Goal: Transaction & Acquisition: Purchase product/service

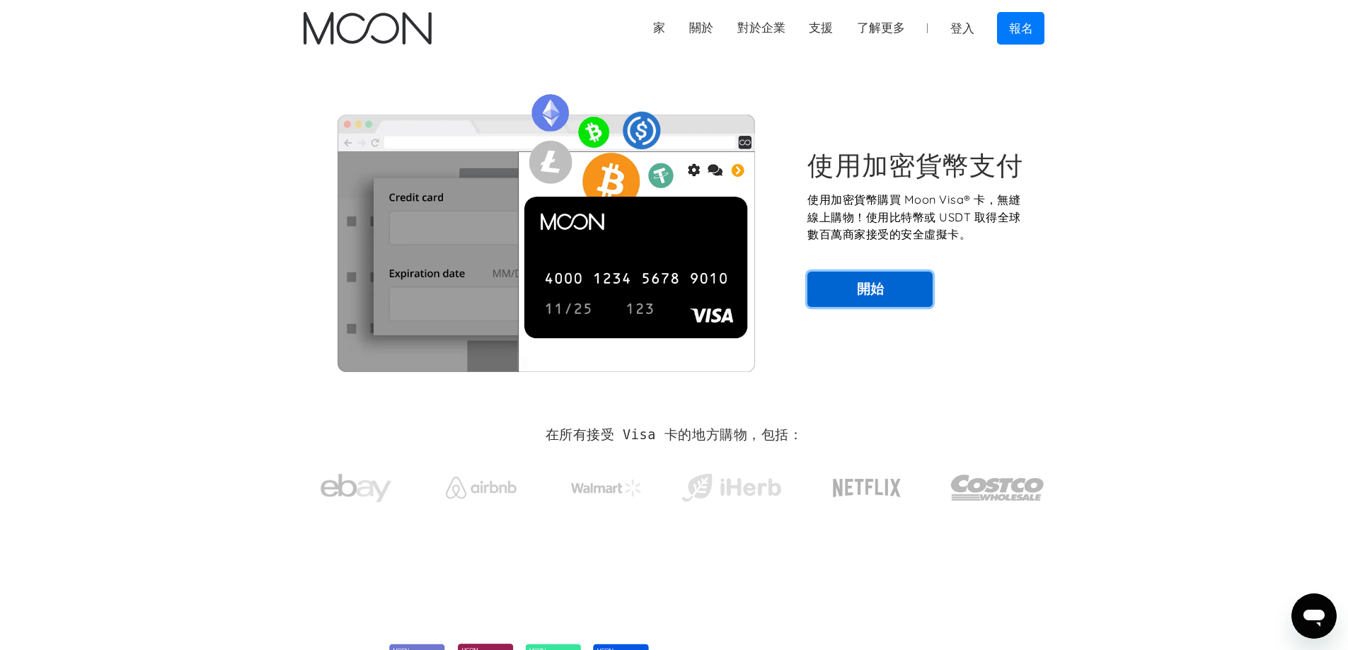
click at [596, 299] on link "開始" at bounding box center [869, 289] width 125 height 35
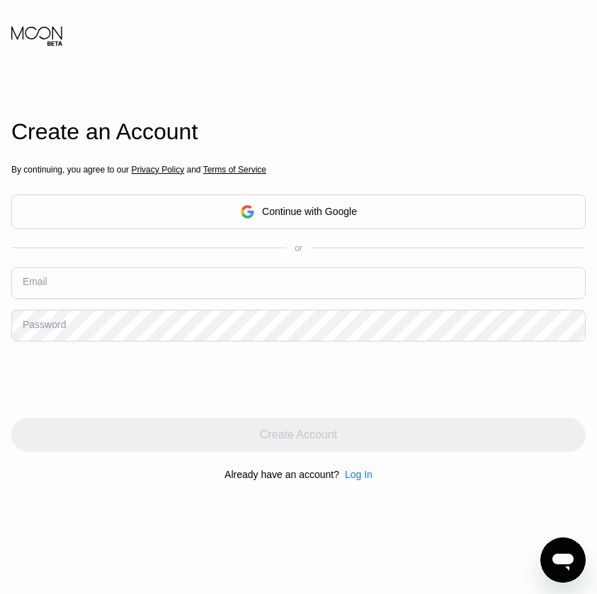
click at [142, 280] on input "text" at bounding box center [298, 283] width 574 height 32
paste input "[EMAIL_ADDRESS][DOMAIN_NAME]"
type input "[EMAIL_ADDRESS][DOMAIN_NAME]"
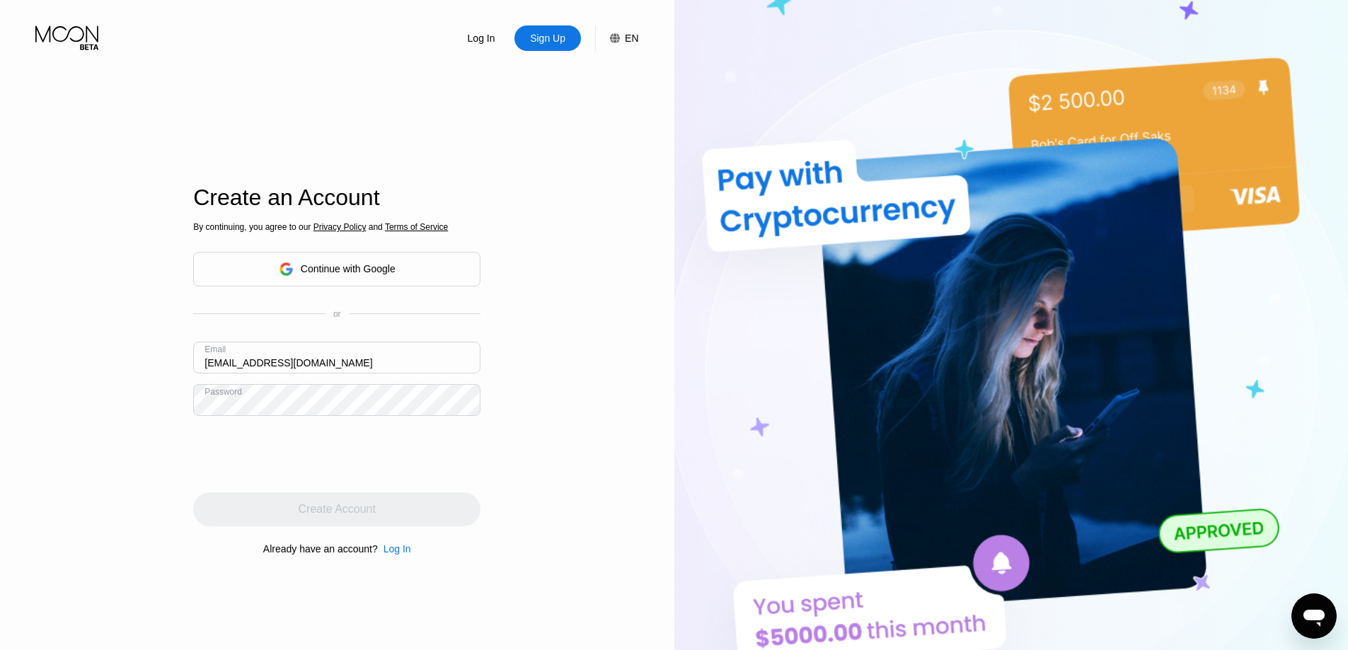
click at [52, 405] on div "Log In Sign Up EN Language English Save Create an Account By continuing, you ag…" at bounding box center [337, 357] width 674 height 715
drag, startPoint x: 105, startPoint y: 247, endPoint x: 154, endPoint y: 302, distance: 73.2
click at [105, 251] on div "Log In Sign Up EN Language English Save Create an Account By continuing, you ag…" at bounding box center [337, 357] width 674 height 715
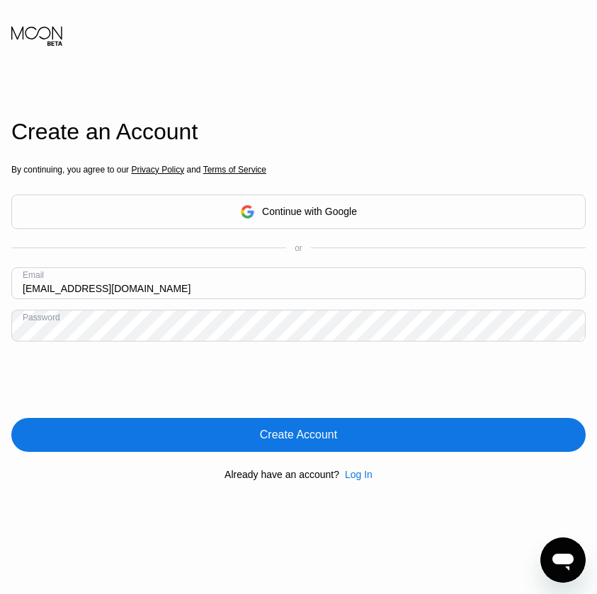
click at [258, 425] on div "Create Account" at bounding box center [298, 435] width 574 height 34
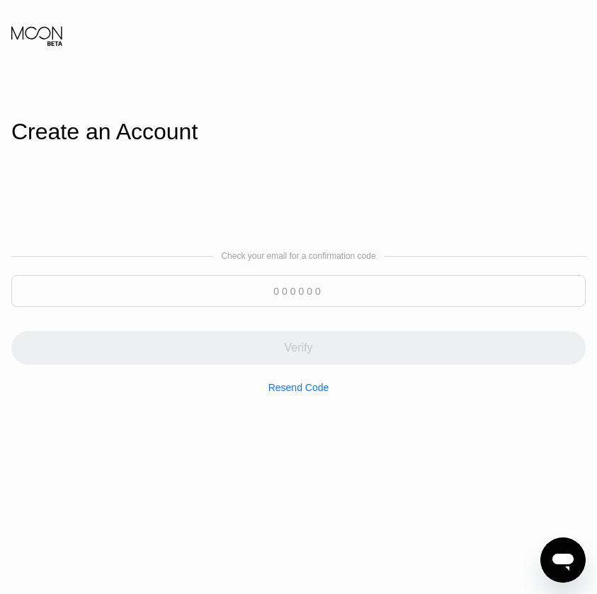
click at [251, 271] on div "Check your email for a confirmation code Verify Resend Code" at bounding box center [298, 322] width 574 height 142
click at [276, 287] on input at bounding box center [298, 291] width 574 height 32
paste input "425380"
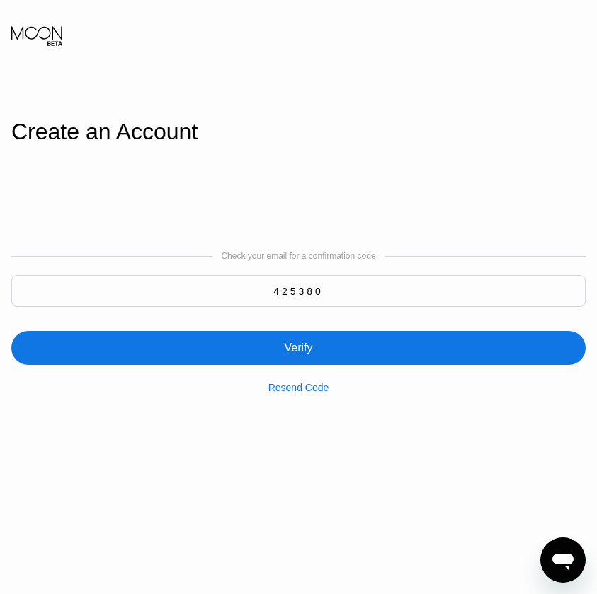
type input "425380"
click at [359, 345] on div "Verify" at bounding box center [298, 348] width 574 height 34
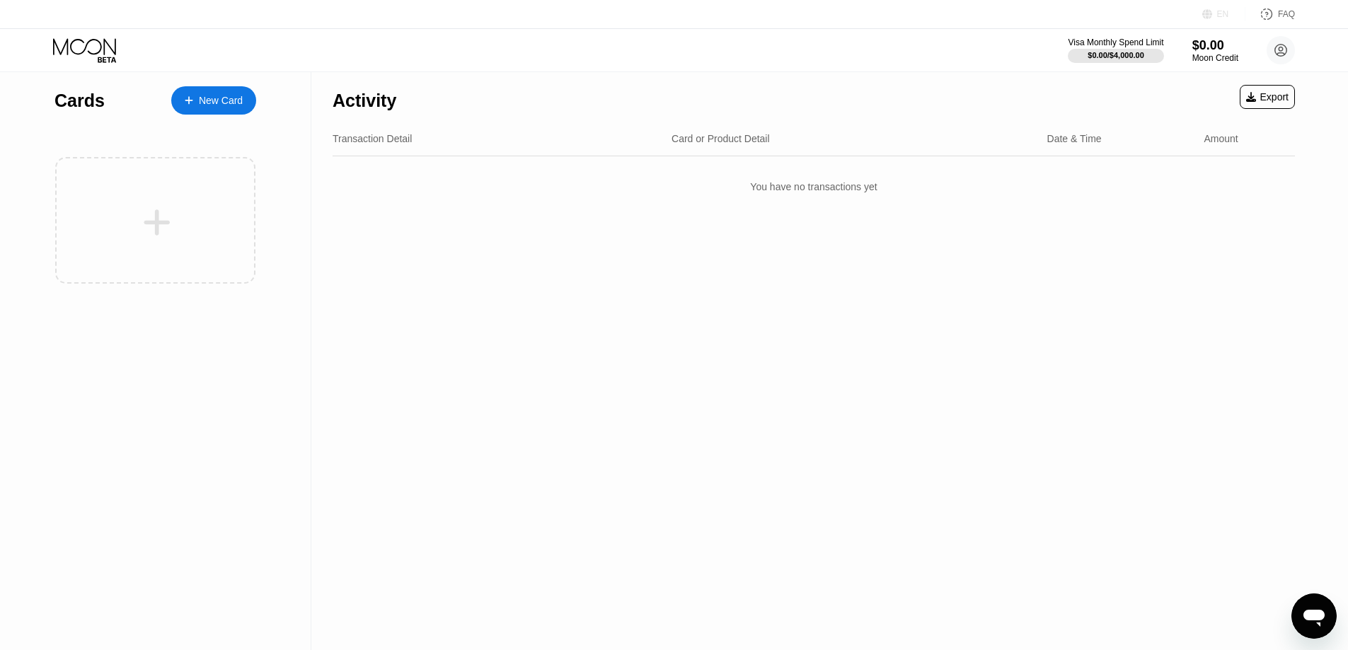
click at [1218, 12] on div "EN" at bounding box center [1223, 14] width 12 height 10
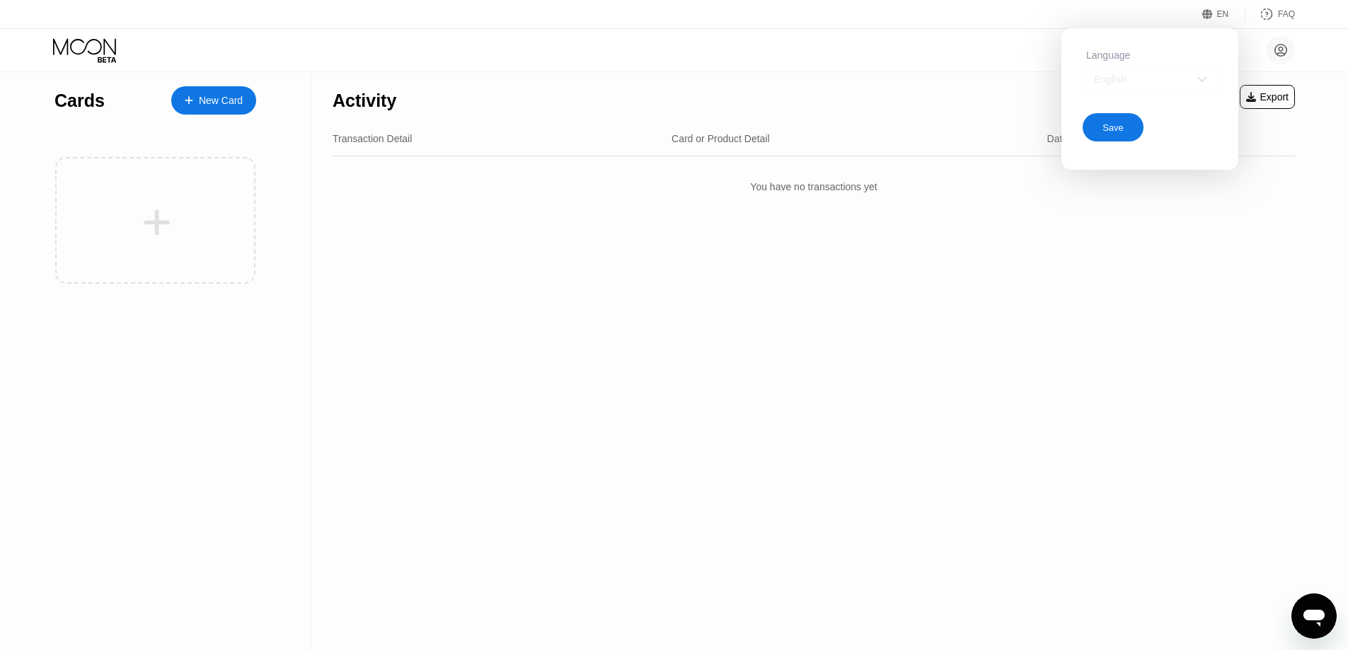
click at [1166, 85] on div "English" at bounding box center [1139, 79] width 98 height 11
click at [829, 115] on div "Activity Export" at bounding box center [814, 97] width 962 height 50
drag, startPoint x: 297, startPoint y: 154, endPoint x: 1122, endPoint y: 140, distance: 825.2
click at [1122, 140] on div "Spanish" at bounding box center [1149, 135] width 119 height 11
click at [1126, 85] on div "Spanish" at bounding box center [1139, 79] width 98 height 11
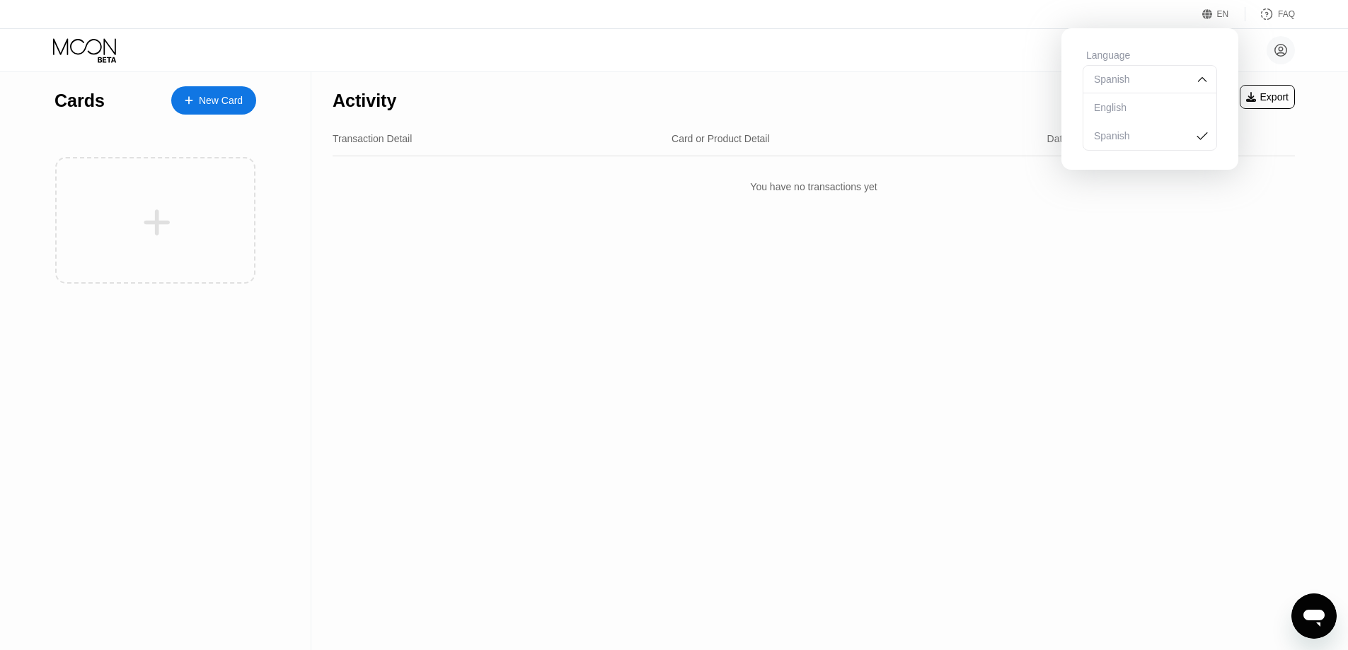
click at [1141, 118] on div "English" at bounding box center [1149, 107] width 133 height 28
click at [1118, 79] on div "English" at bounding box center [1139, 79] width 98 height 11
click at [1127, 345] on div "活動 出口 交易詳情 卡片或產品詳情 日期和時間 數量 您尚未有任何交易" at bounding box center [813, 361] width 1005 height 578
click at [1201, 82] on img at bounding box center [1202, 81] width 14 height 14
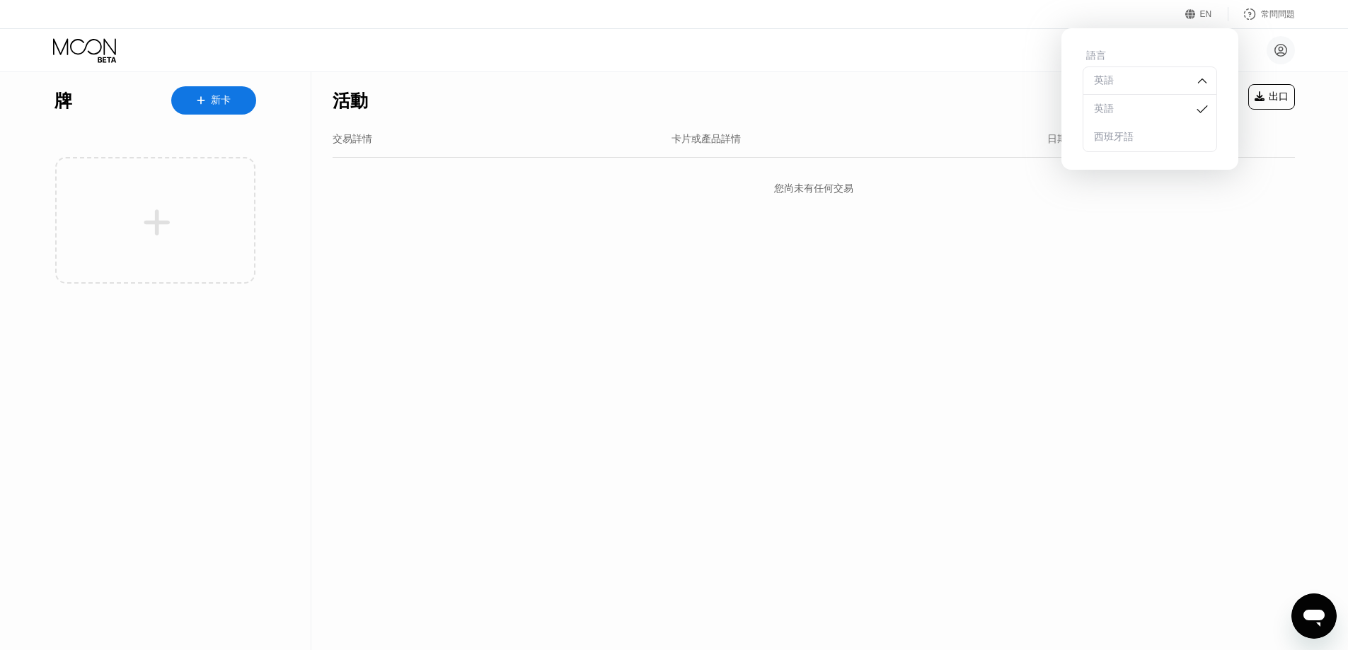
click at [1201, 82] on img at bounding box center [1202, 81] width 14 height 14
click at [877, 42] on div "fjjlrul@hotmail.com  家 設定 支援 職涯發展 關於我們 登出 隱私權政策 條款" at bounding box center [674, 50] width 1348 height 42
drag, startPoint x: 896, startPoint y: 57, endPoint x: 922, endPoint y: 68, distance: 28.3
click at [897, 58] on div "fjjlrul@hotmail.com  家 設定 支援 職涯發展 關於我們 登出 隱私權政策 條款" at bounding box center [674, 50] width 1348 height 42
click at [1105, 131] on font "節省" at bounding box center [1113, 128] width 18 height 11
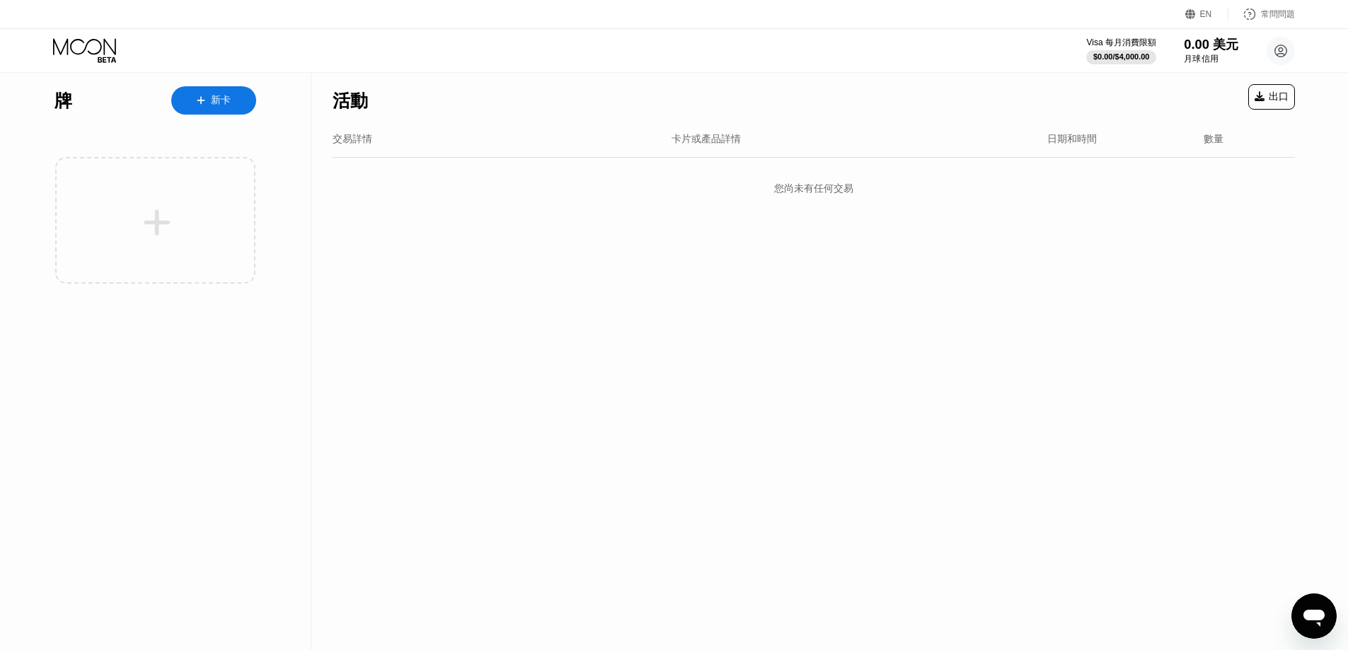
click at [1203, 58] on font "月球信用" at bounding box center [1201, 59] width 35 height 10
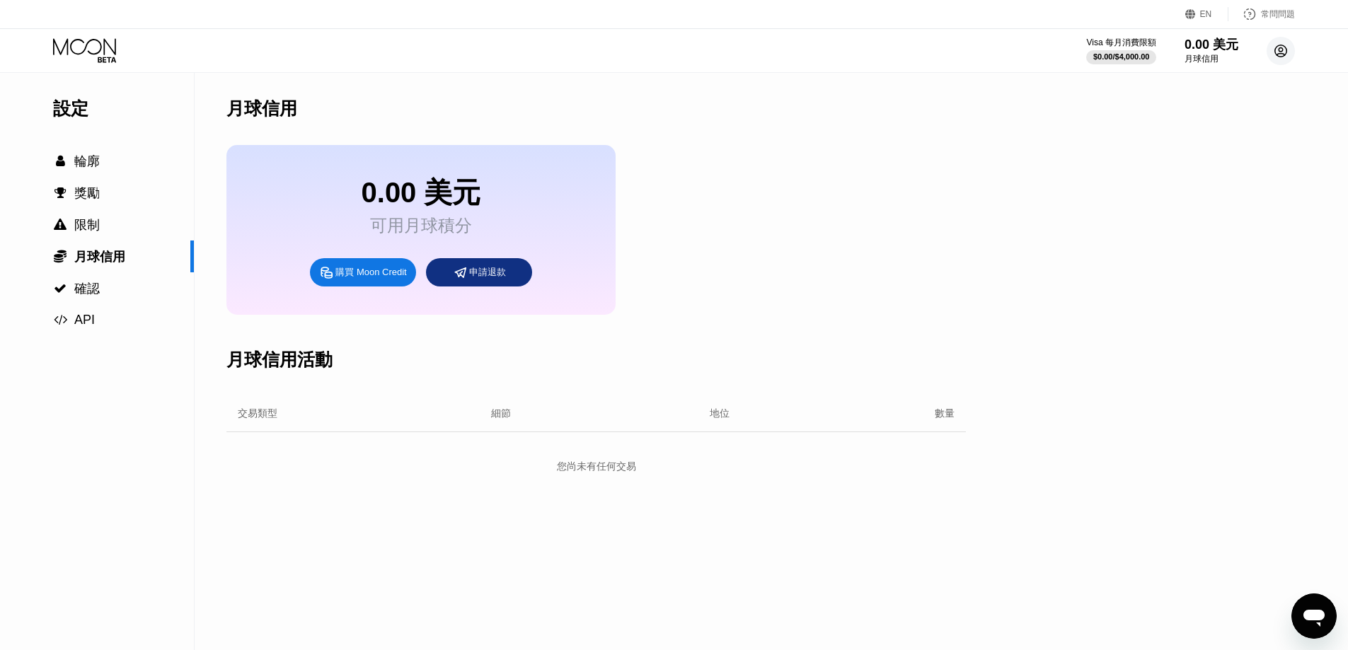
click at [1284, 51] on circle at bounding box center [1281, 51] width 28 height 28
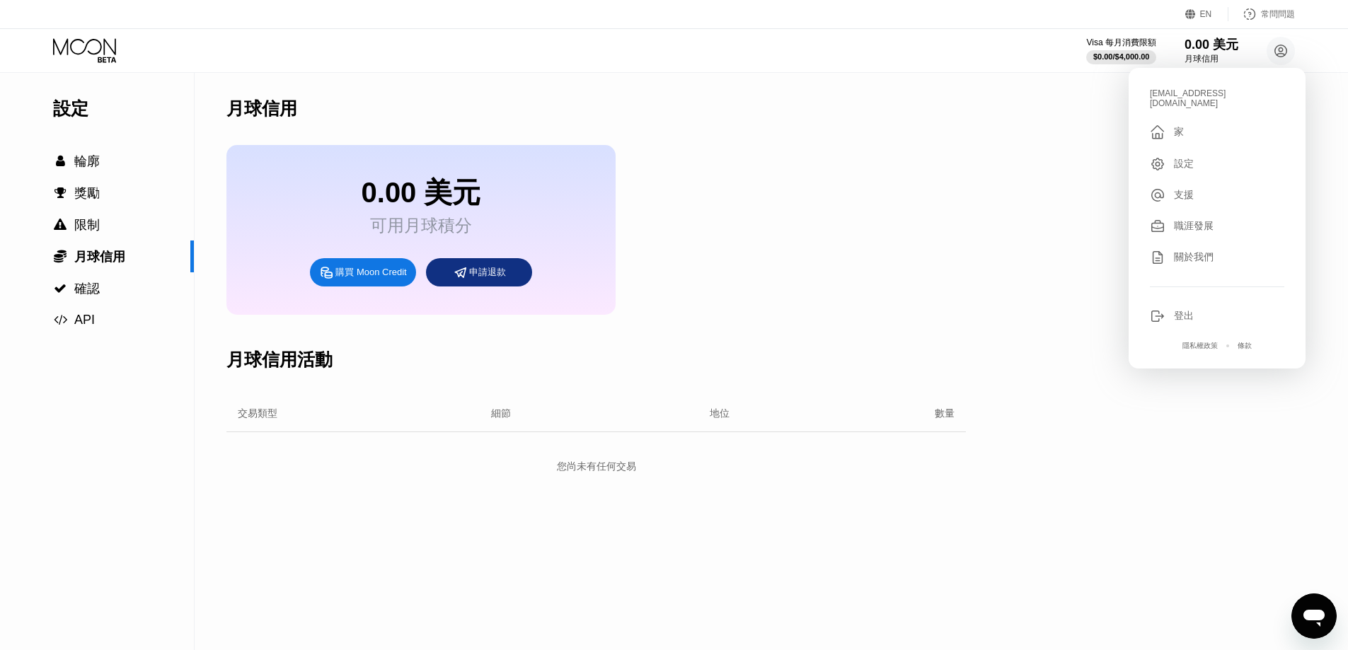
click at [1200, 156] on div "設定" at bounding box center [1217, 164] width 134 height 16
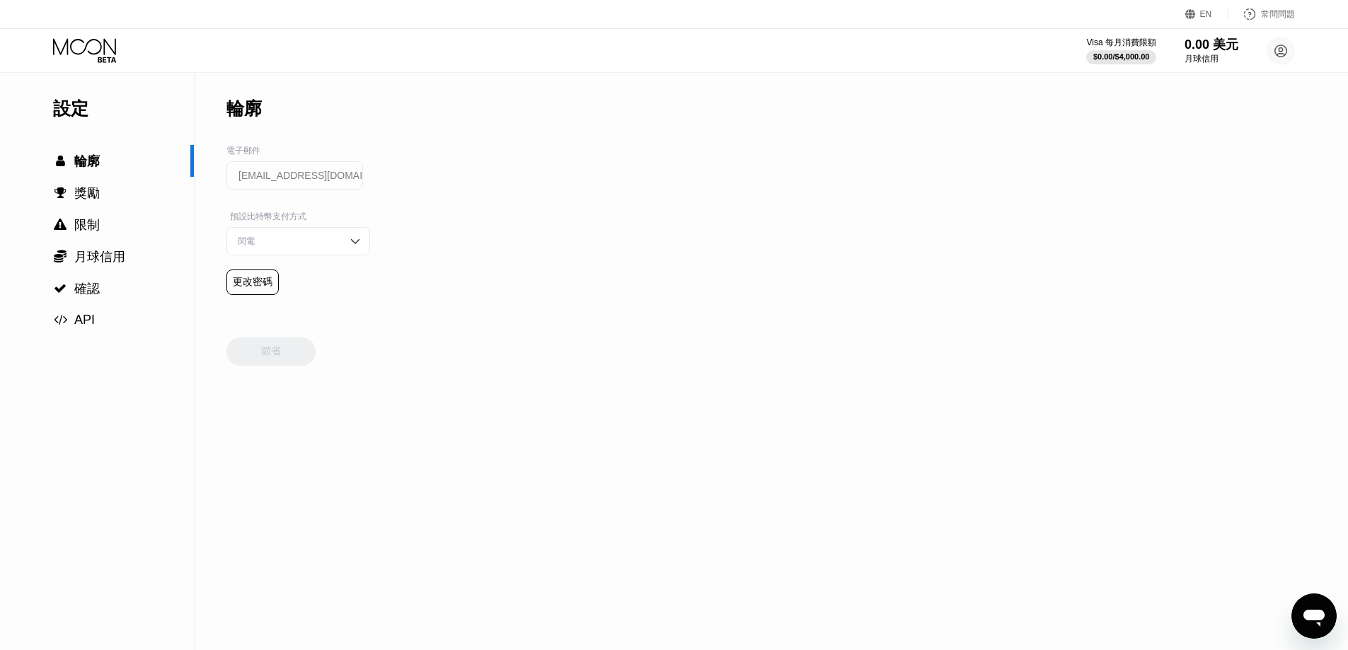
click at [303, 244] on div "閃電" at bounding box center [287, 242] width 107 height 12
click at [307, 243] on div "閃電" at bounding box center [287, 242] width 107 height 12
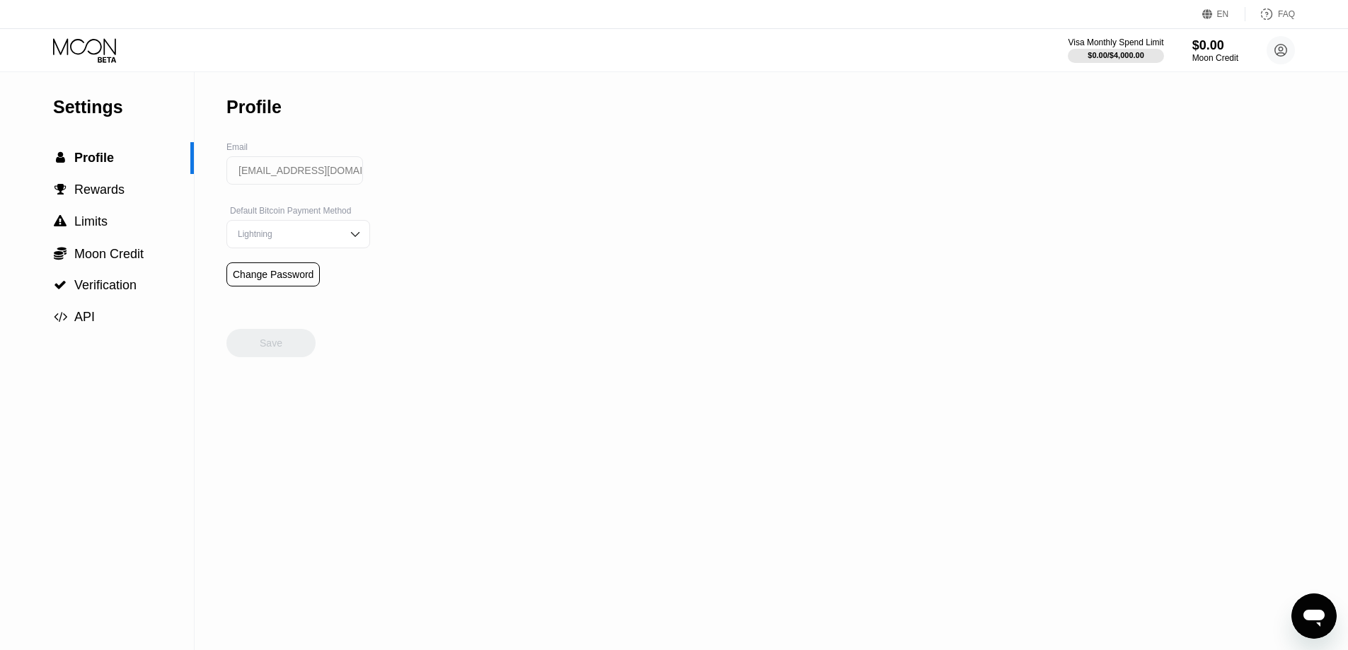
click at [317, 254] on div "Default Bitcoin Payment Method Lightning" at bounding box center [298, 234] width 144 height 57
click at [317, 239] on div "Lightning" at bounding box center [287, 234] width 107 height 10
click at [524, 173] on div "Settings  Profile  Rewards  Limits  Moon Credit  Verification  API Profil…" at bounding box center [674, 361] width 1348 height 578
click at [1085, 91] on div "Settings  Profile  Rewards  Limits  Moon Credit  Verification  API Profil…" at bounding box center [674, 361] width 1348 height 578
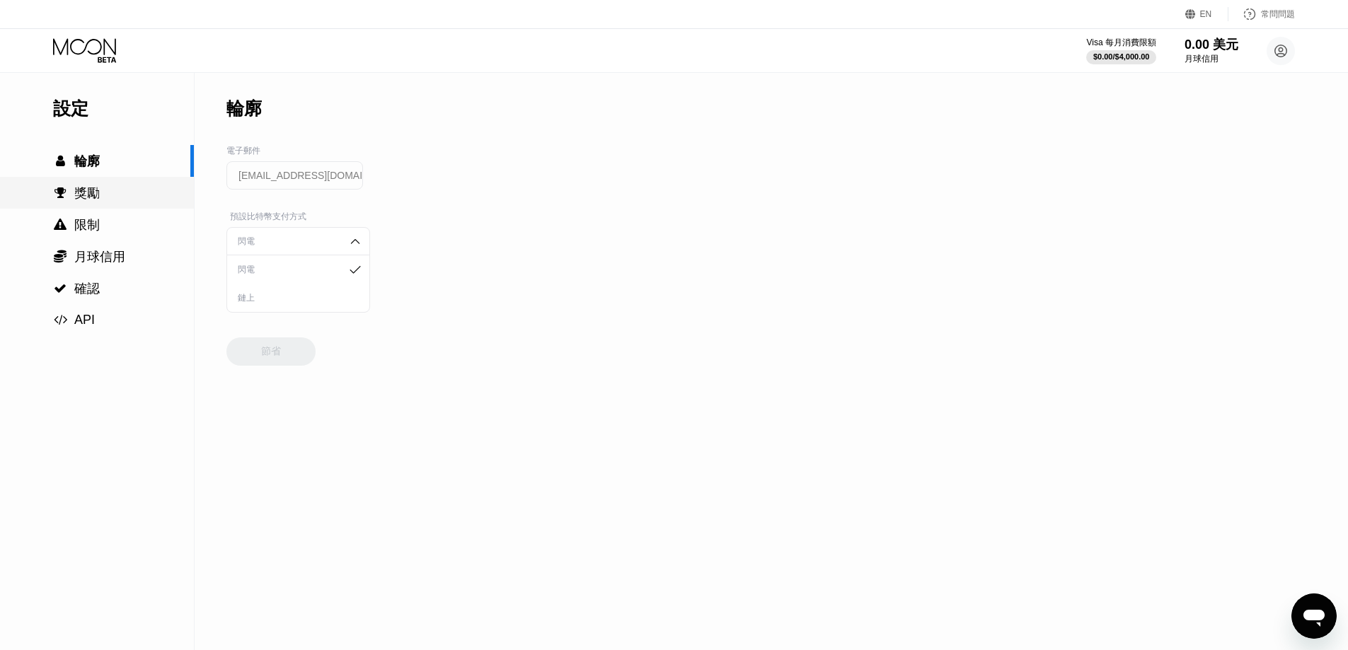
click at [105, 208] on div " 獎勵" at bounding box center [97, 193] width 194 height 32
click at [98, 229] on font "限制" at bounding box center [86, 225] width 25 height 14
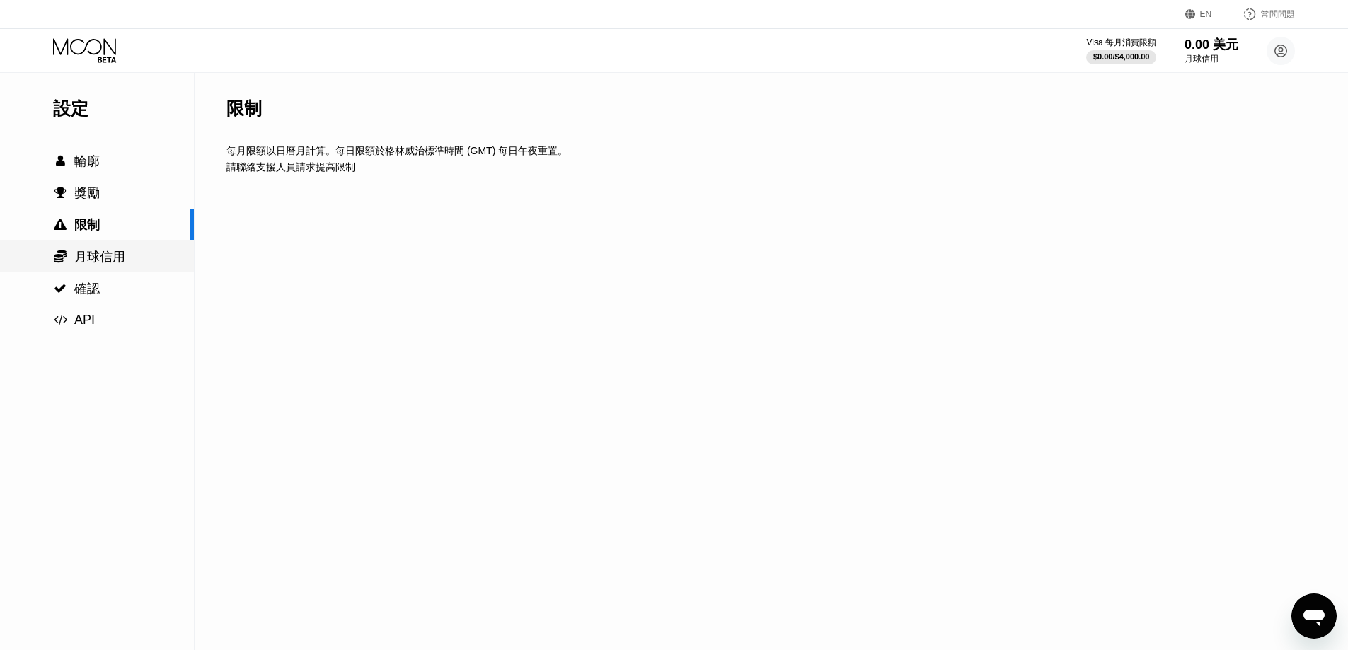
click at [103, 259] on font "月球信用" at bounding box center [99, 257] width 51 height 14
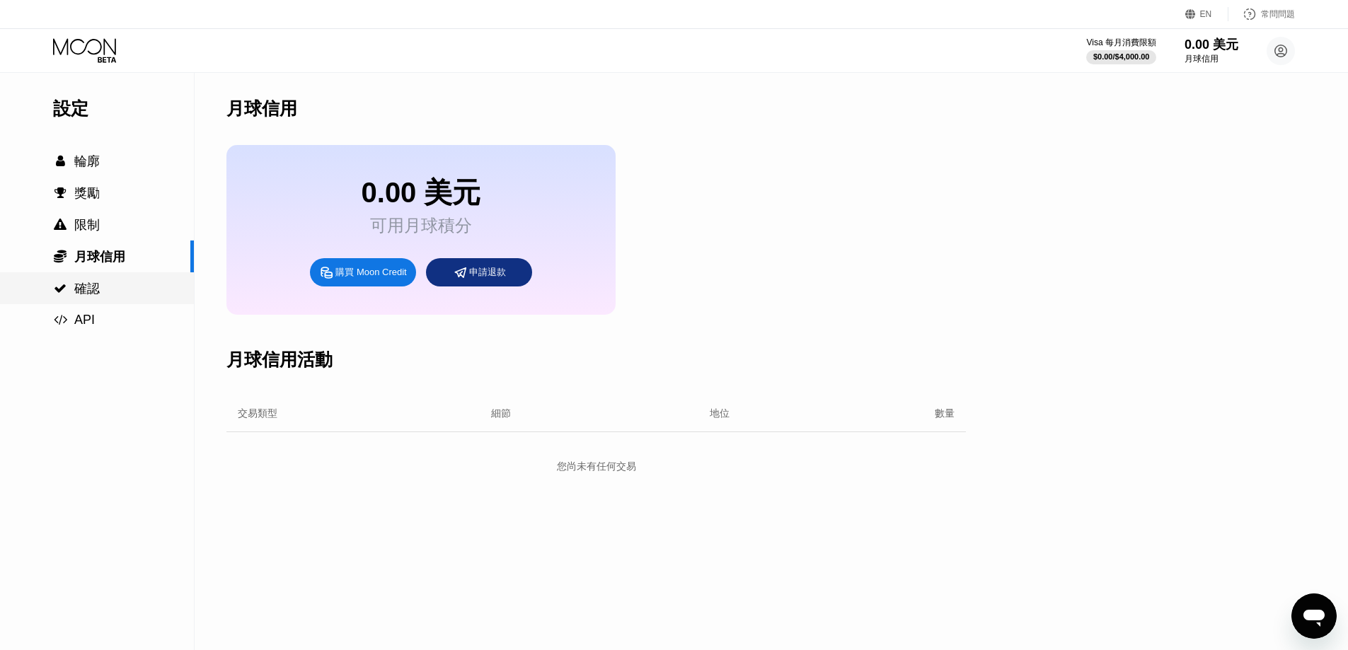
click at [105, 286] on div " 確認" at bounding box center [97, 288] width 194 height 17
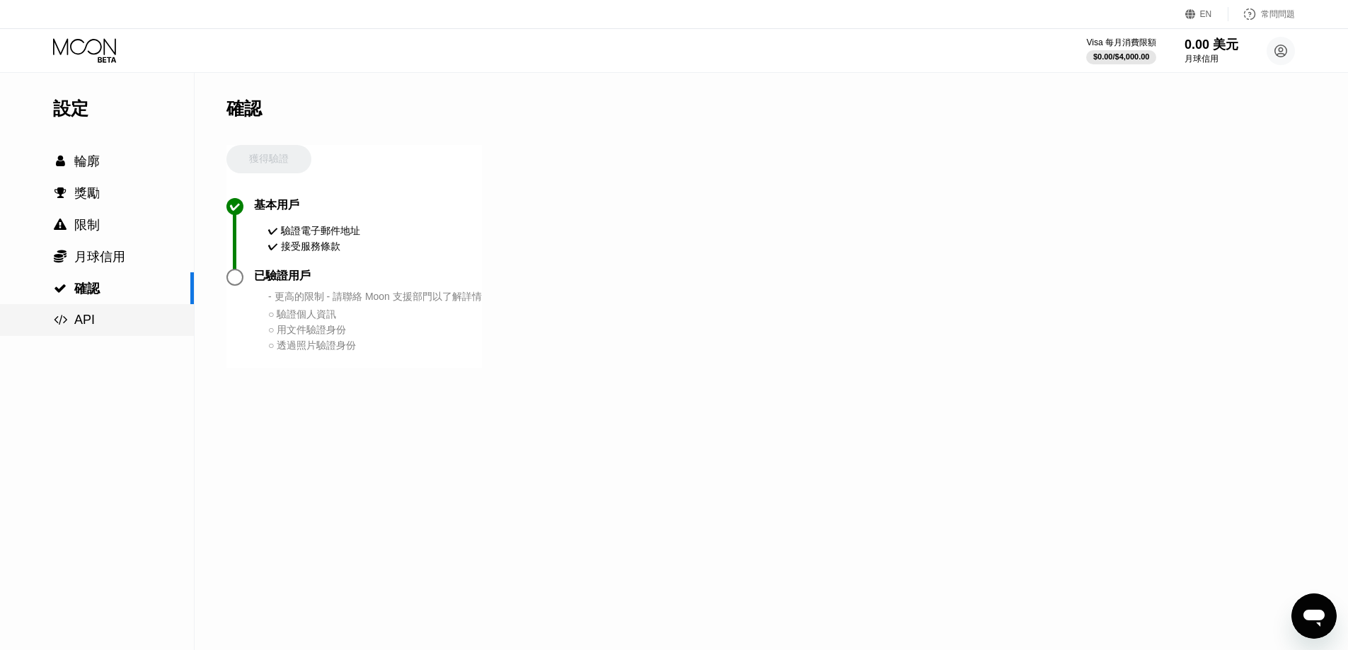
click at [116, 328] on div " API" at bounding box center [97, 320] width 194 height 15
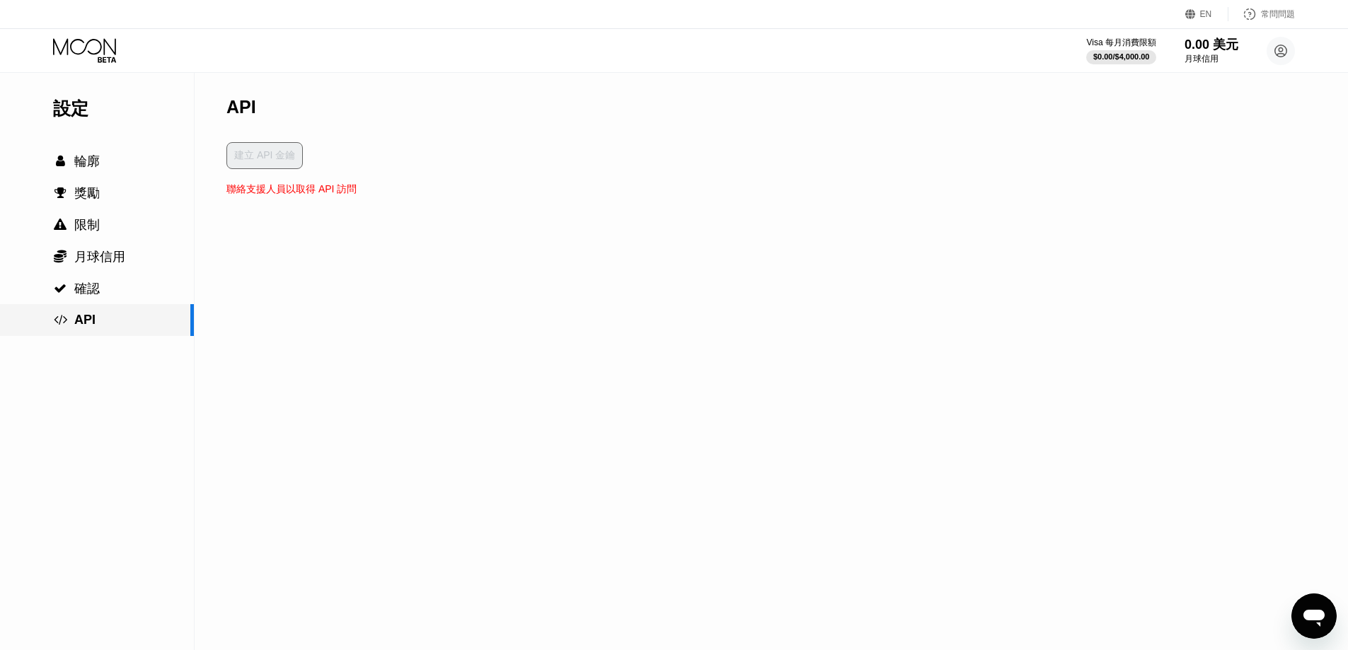
click at [110, 309] on div " API" at bounding box center [97, 320] width 194 height 32
click at [92, 287] on font "確認" at bounding box center [86, 289] width 25 height 14
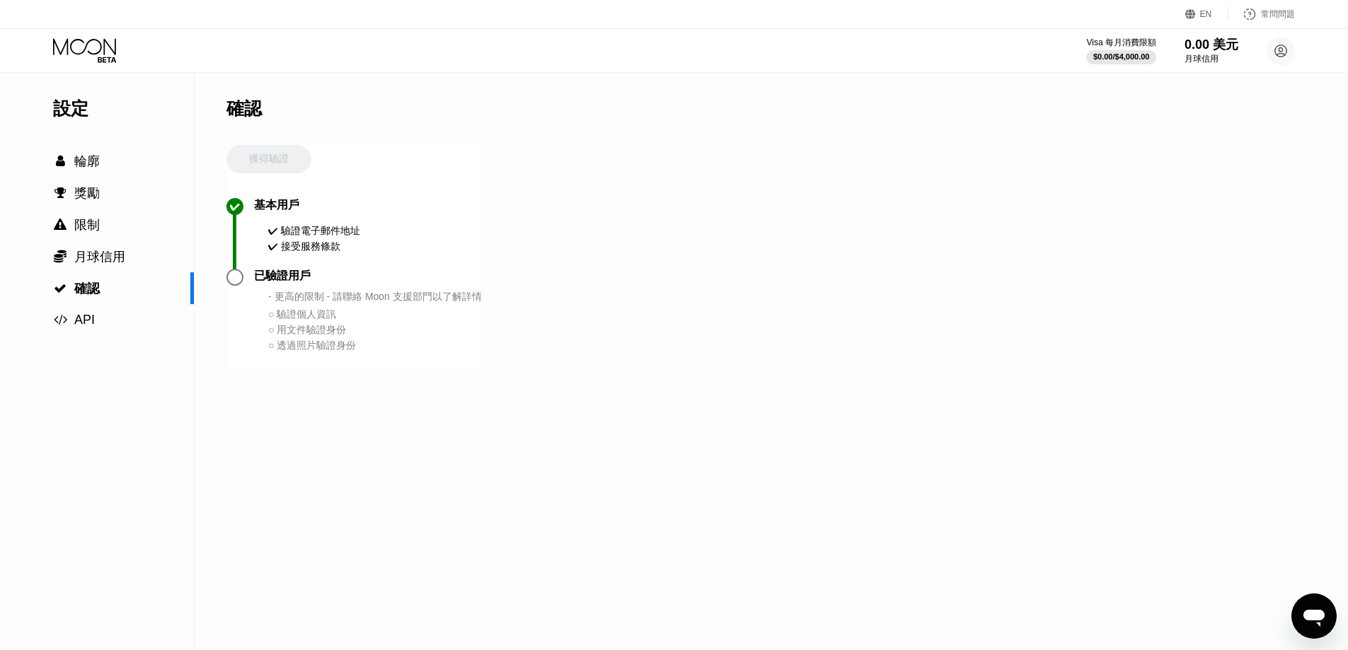
click at [306, 320] on font "驗證個人資訊" at bounding box center [306, 314] width 59 height 11
click at [82, 113] on font "設定" at bounding box center [70, 108] width 35 height 20
click at [83, 55] on icon at bounding box center [86, 50] width 66 height 25
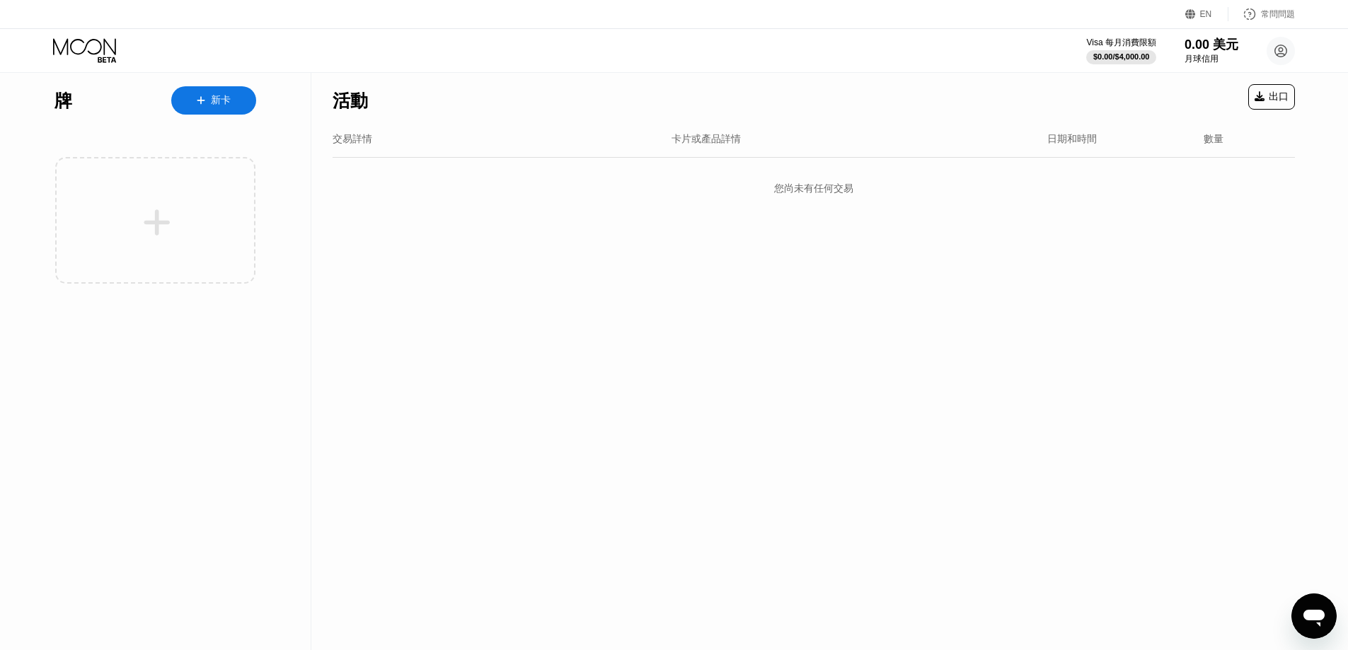
click at [196, 95] on div "新卡" at bounding box center [213, 100] width 85 height 28
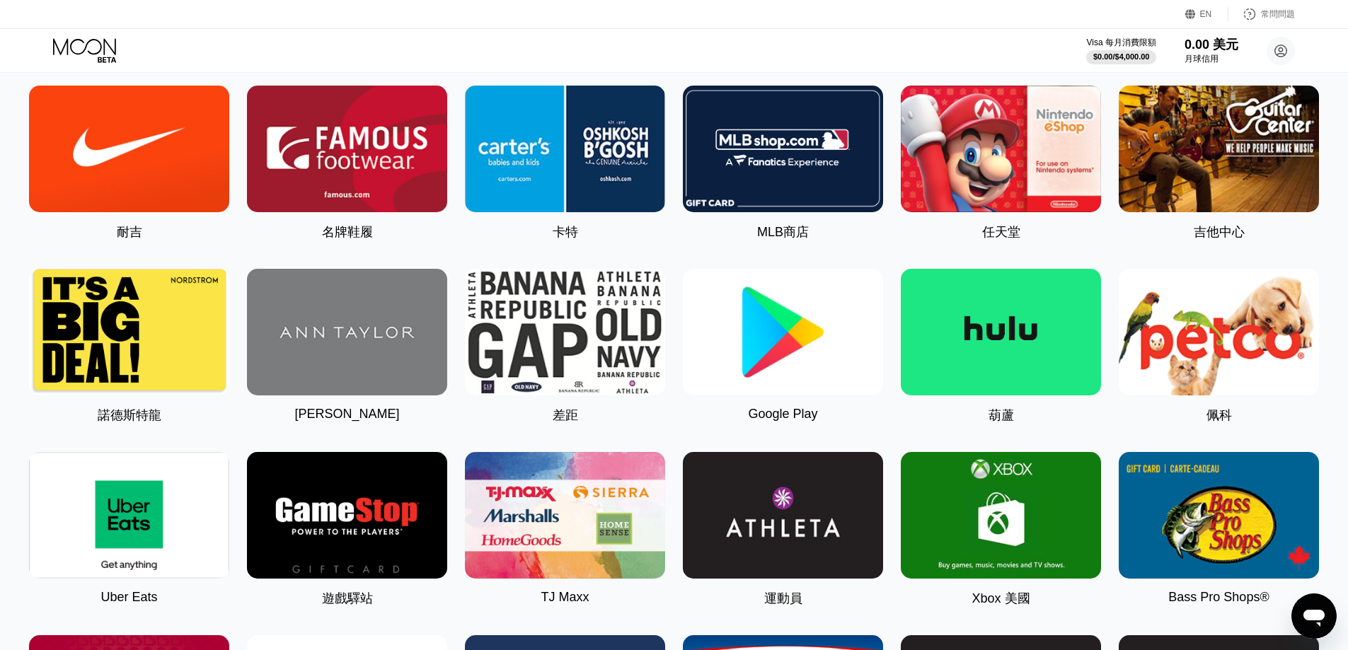
scroll to position [589, 0]
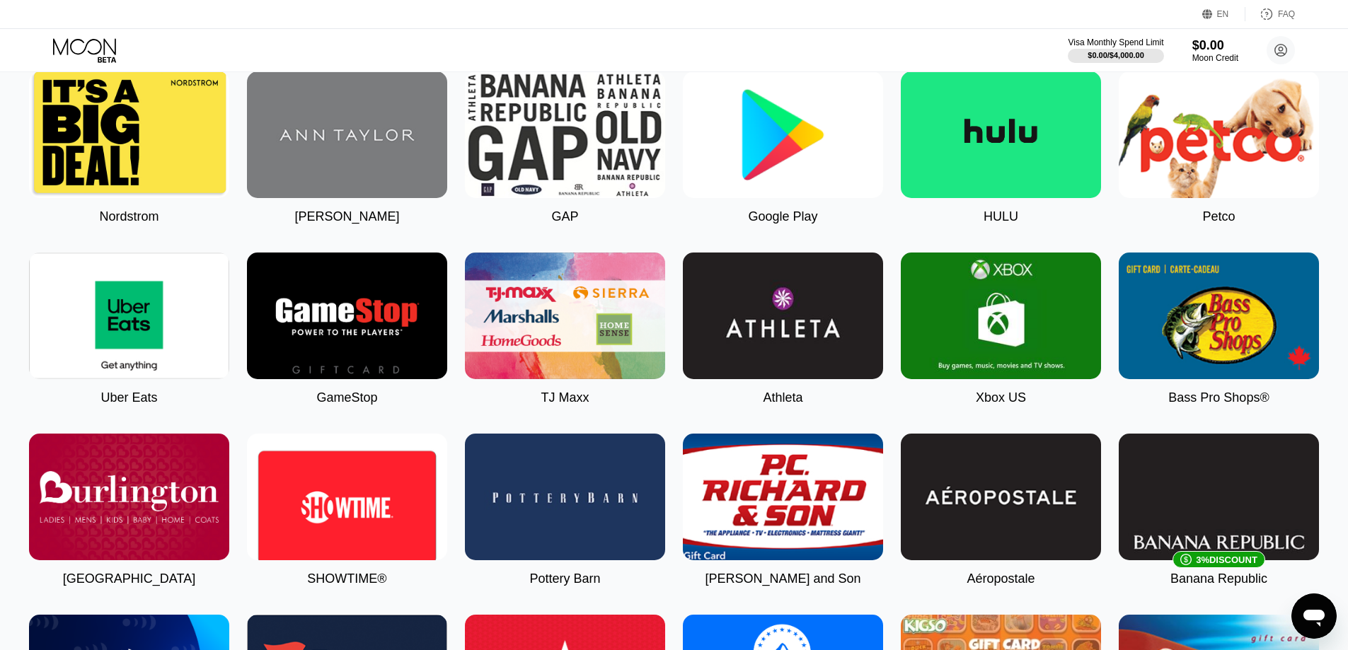
click at [869, 51] on div "Visa Monthly Spend Limit $0.00 / $4,000.00 $0.00 Moon Credit fjjlrul@hotmail.co…" at bounding box center [674, 50] width 1348 height 42
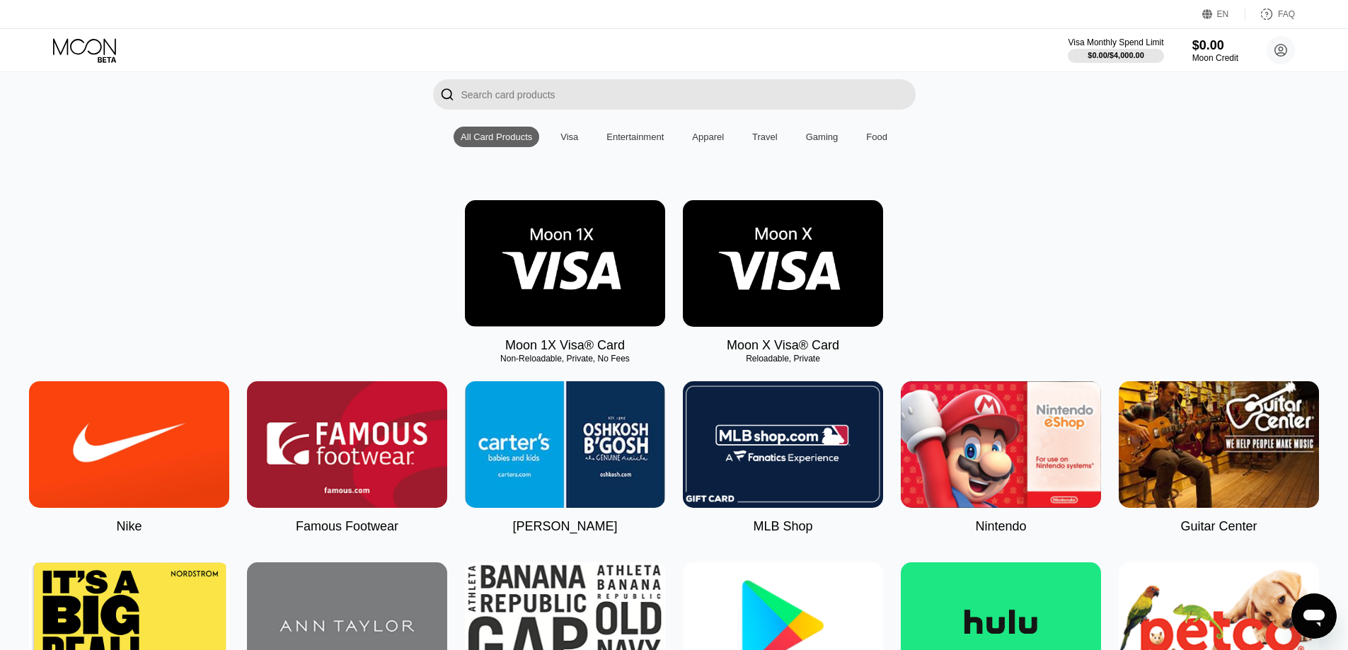
scroll to position [0, 0]
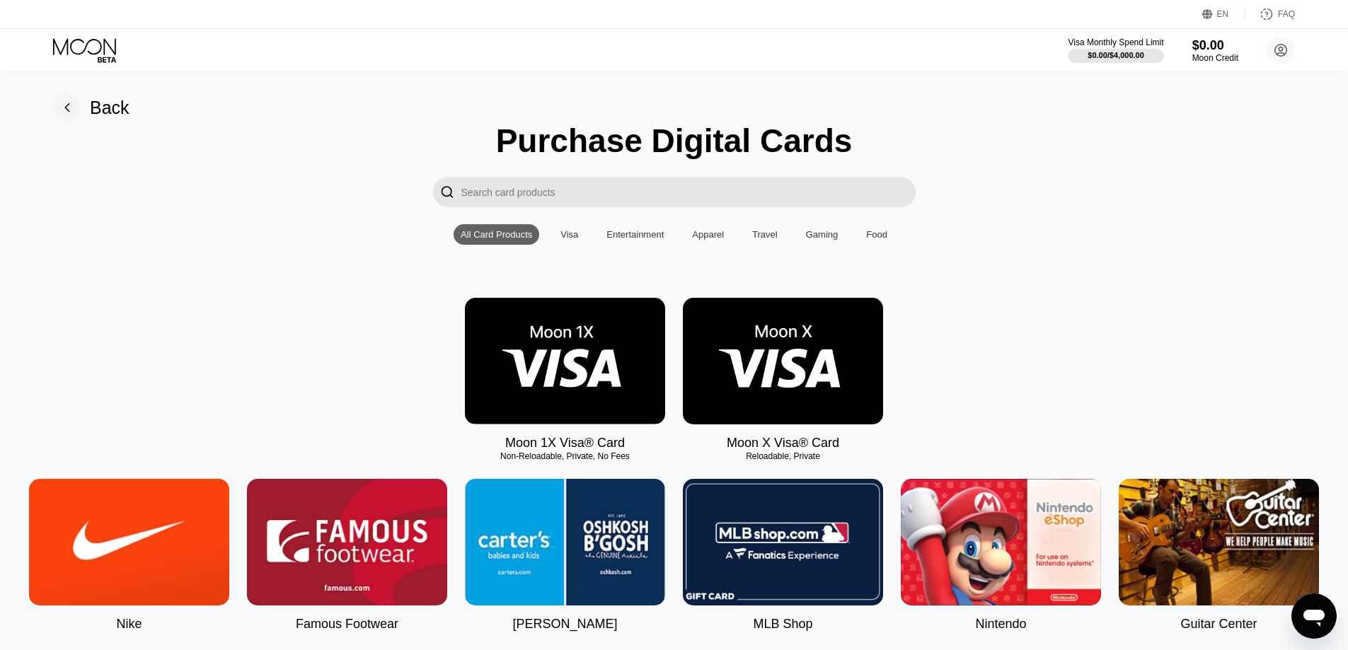
click at [607, 364] on img at bounding box center [565, 361] width 200 height 127
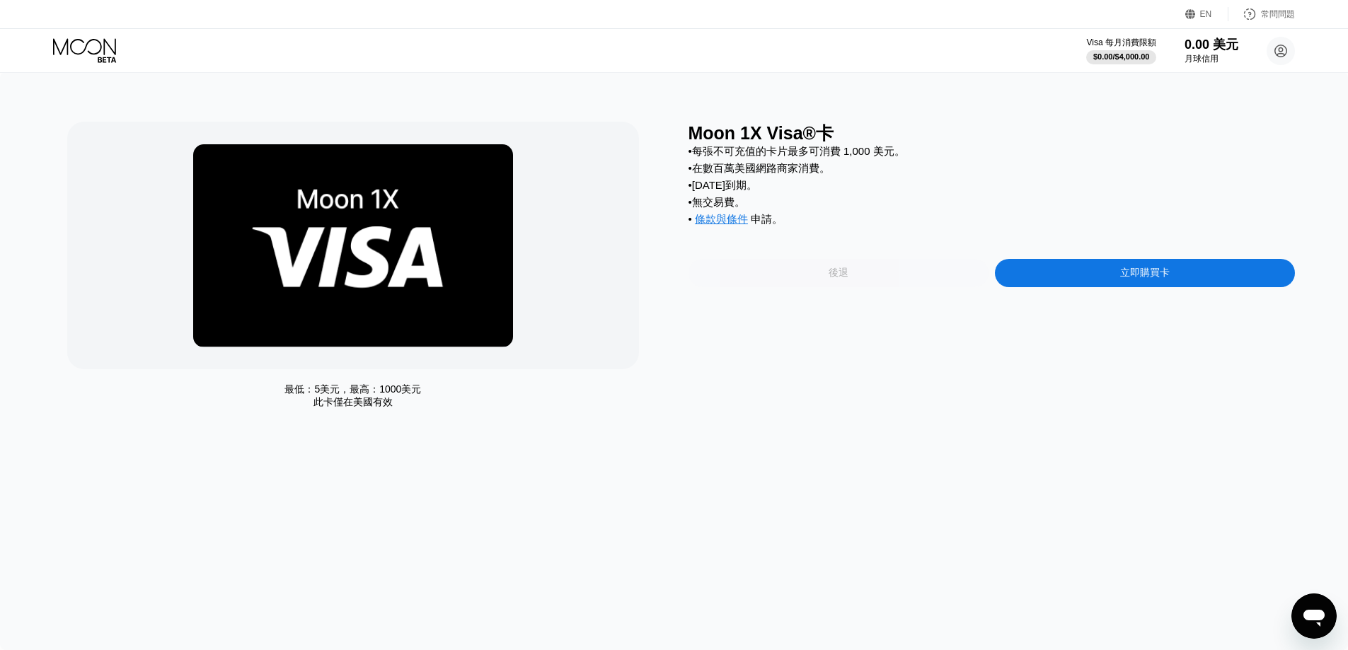
click at [854, 281] on div "後退" at bounding box center [839, 273] width 300 height 28
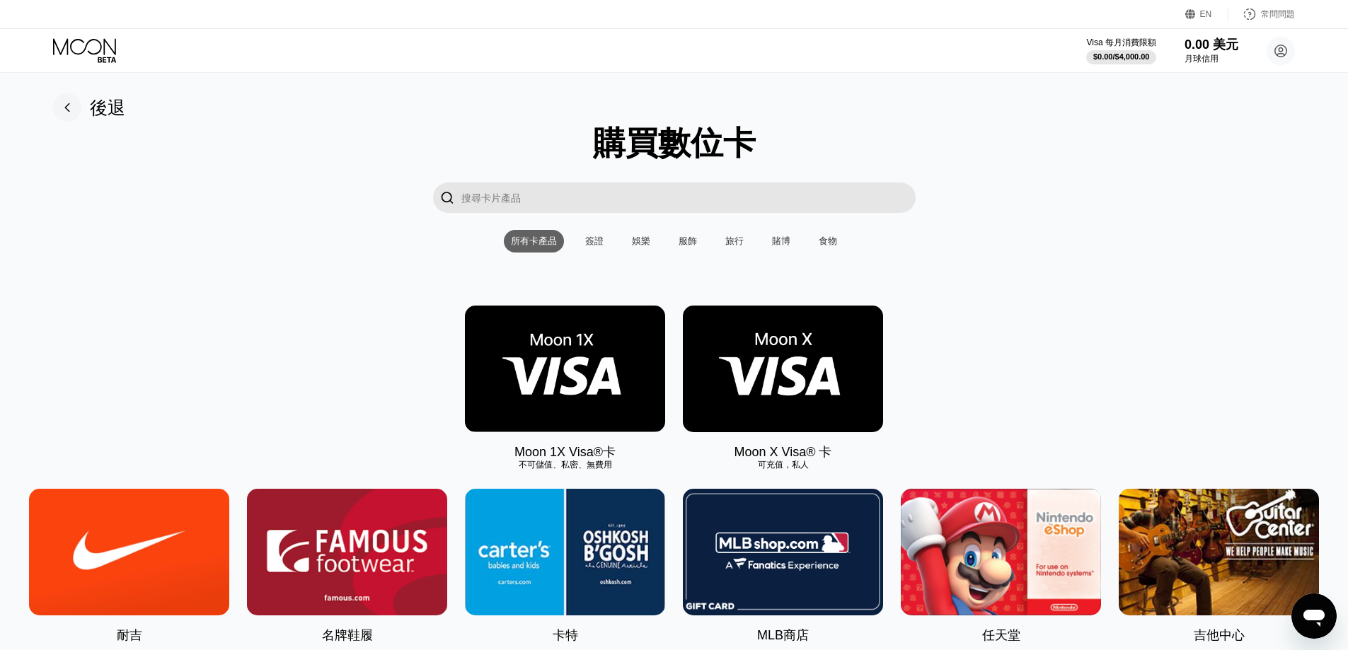
click at [778, 386] on img at bounding box center [783, 369] width 200 height 127
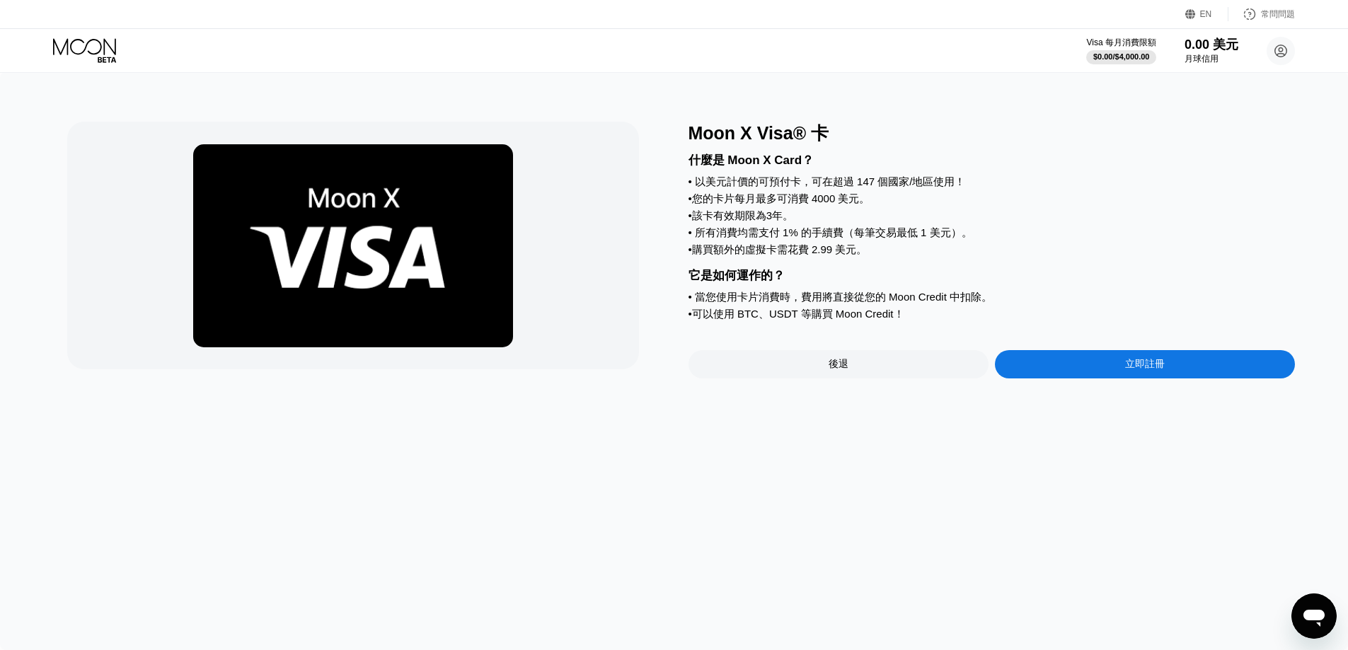
click at [1133, 379] on div "立即註冊" at bounding box center [1145, 364] width 300 height 28
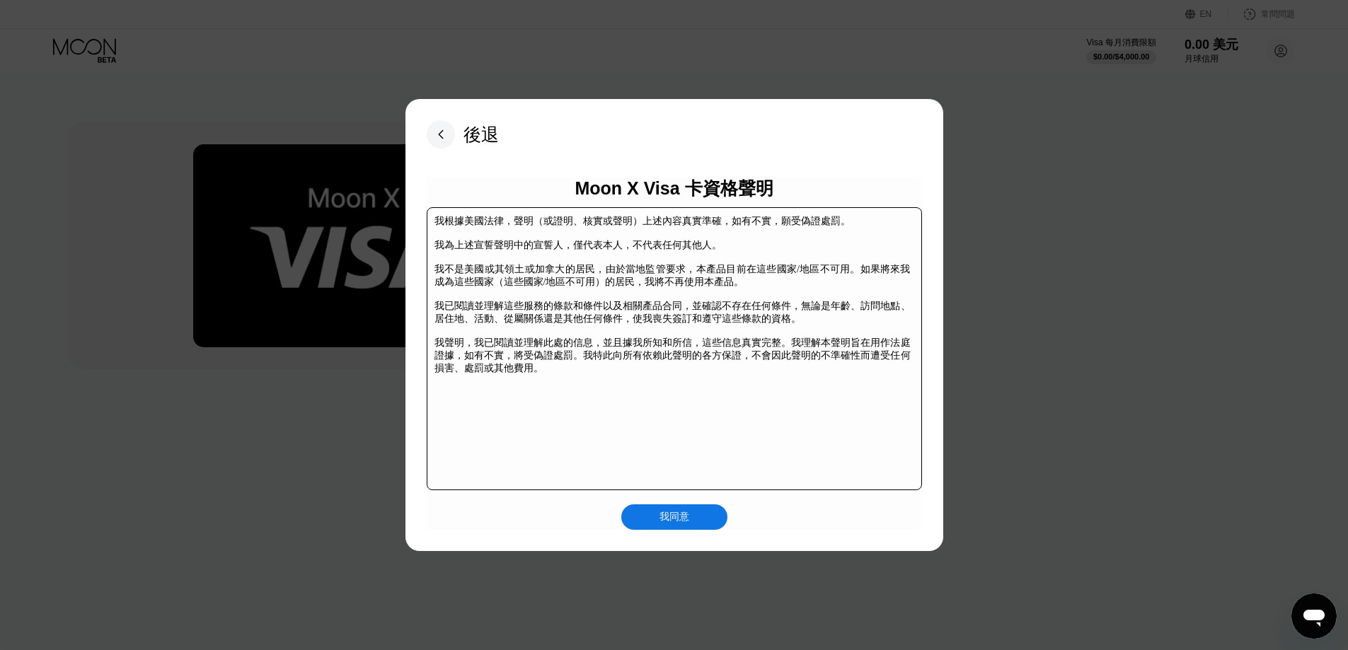
click at [681, 517] on font "我同意" at bounding box center [675, 516] width 30 height 11
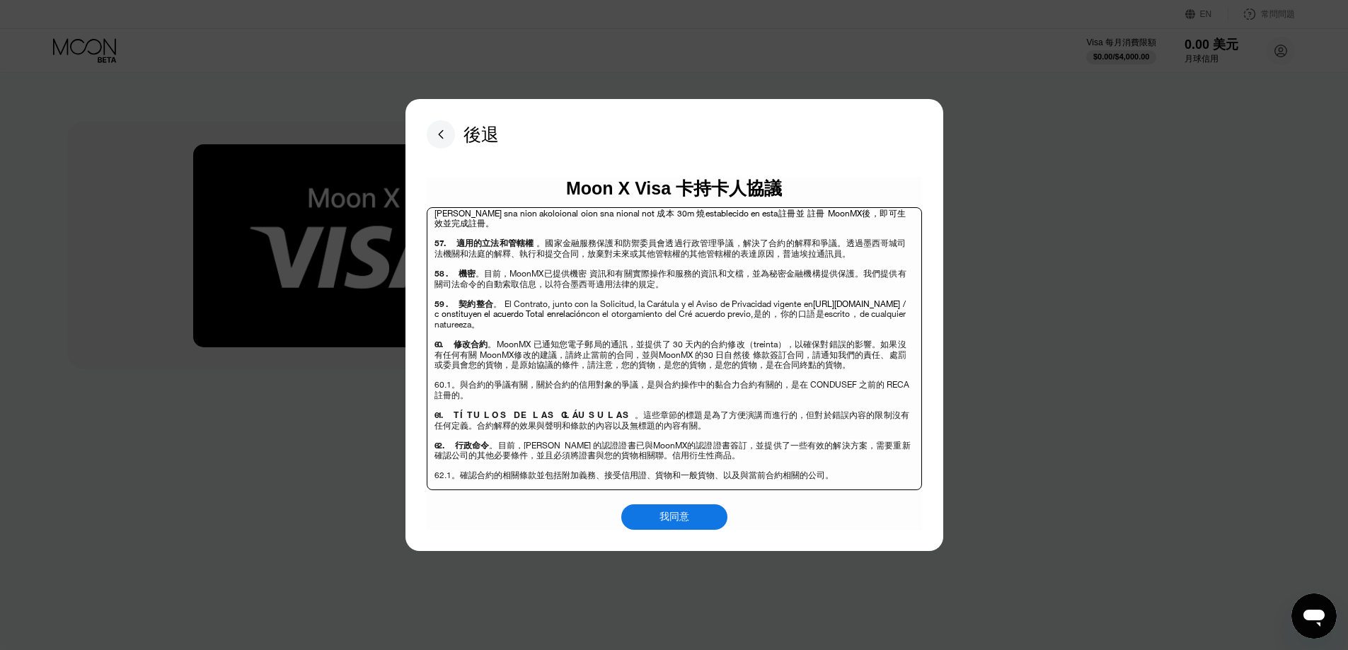
scroll to position [7705, 0]
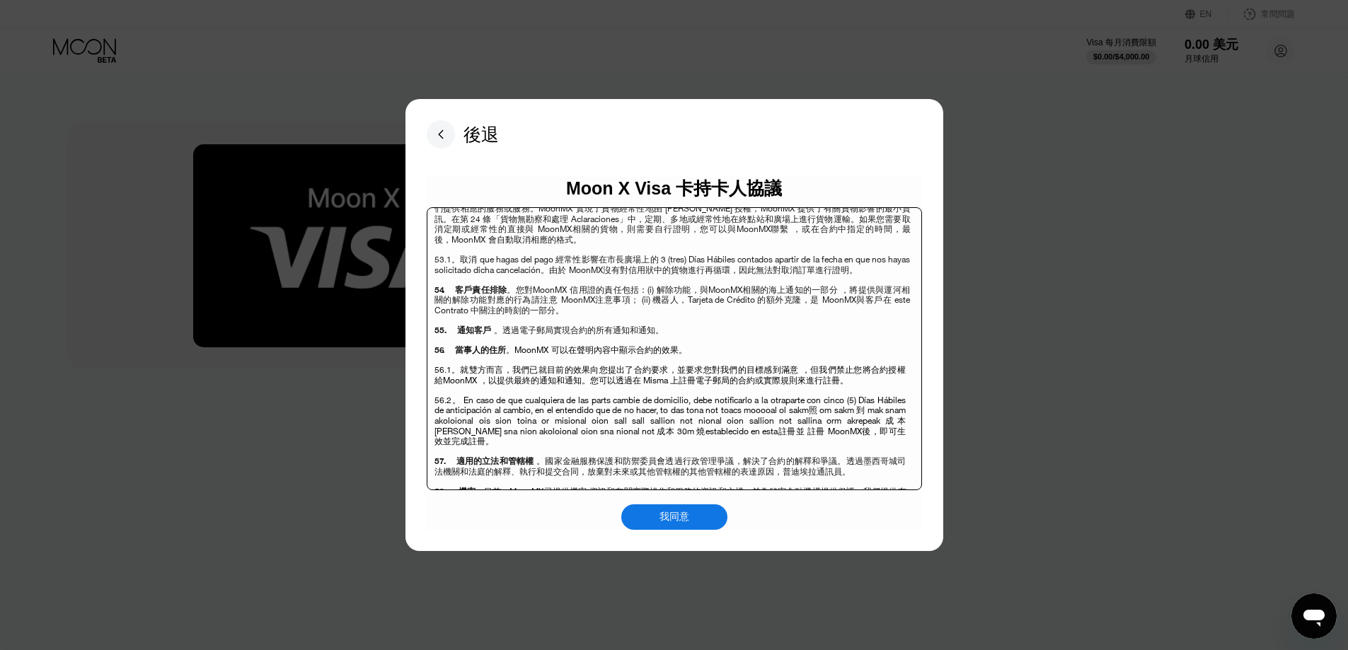
click at [650, 524] on div "我同意" at bounding box center [674, 517] width 106 height 25
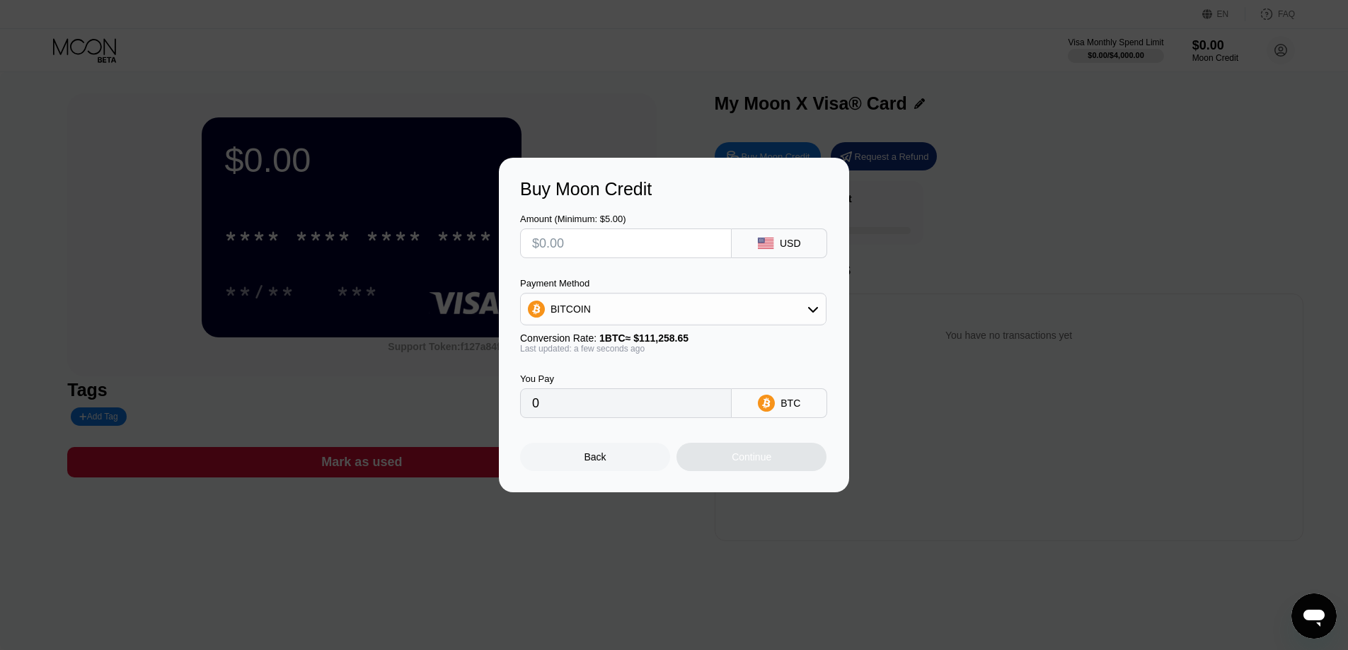
click at [1014, 278] on div "Buy Moon Credit Amount (Minimum: $5.00) USD Payment Method BITCOIN Conversion R…" at bounding box center [674, 325] width 1348 height 335
click at [1086, 171] on div "Buy Moon Credit Amount (Minimum: $5.00) USD Payment Method BITCOIN Conversion R…" at bounding box center [674, 325] width 1348 height 335
click at [1228, 17] on div at bounding box center [679, 325] width 1359 height 650
click at [614, 464] on div "Back" at bounding box center [595, 457] width 150 height 28
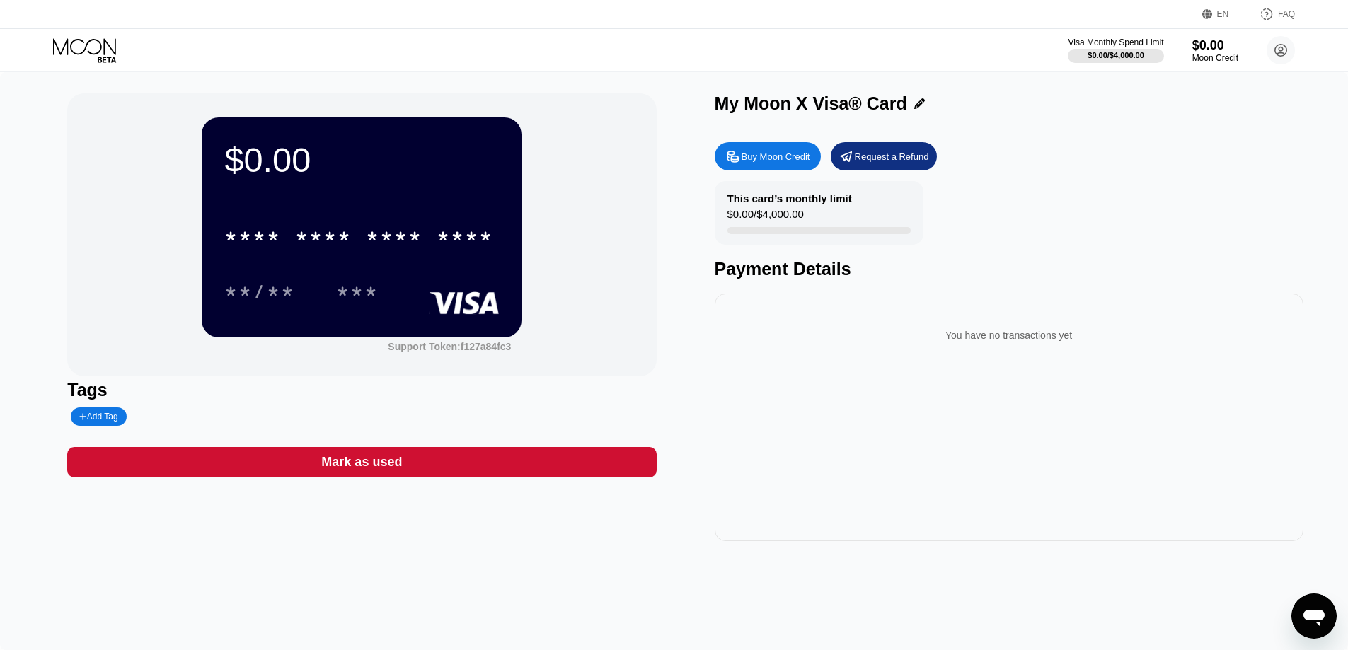
click at [92, 45] on icon at bounding box center [86, 50] width 66 height 25
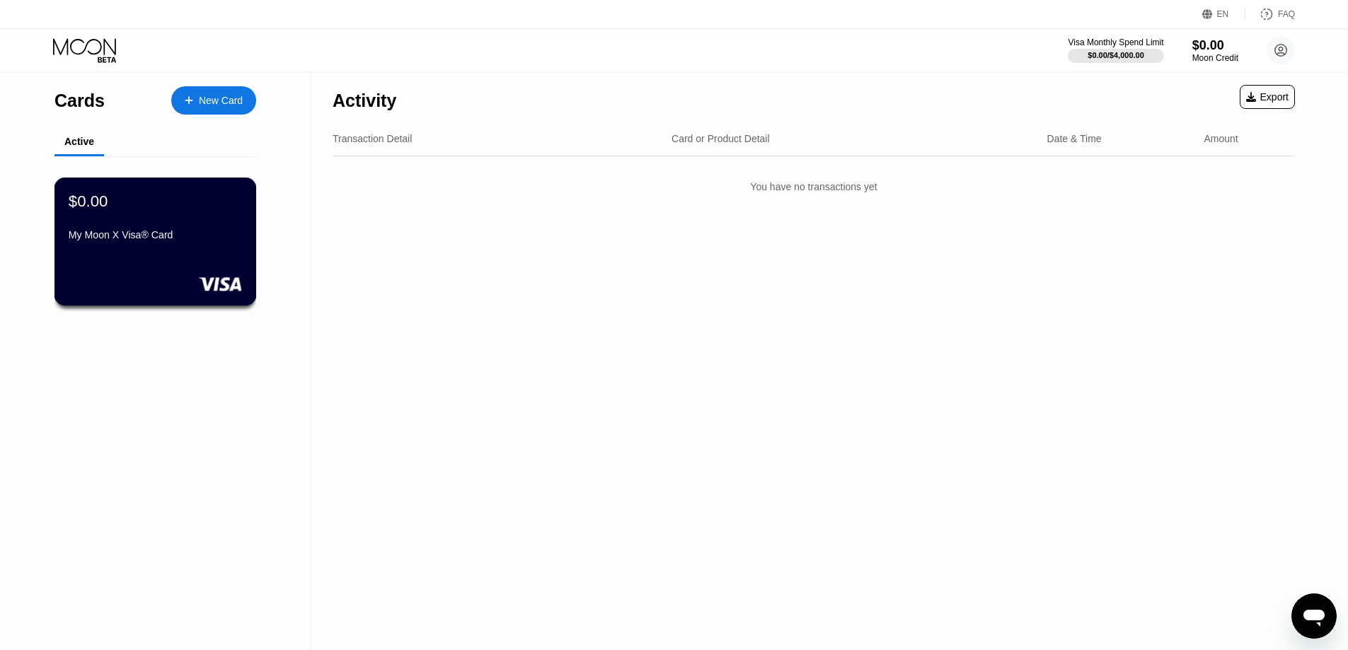
click at [159, 236] on div "My Moon X Visa® Card" at bounding box center [155, 234] width 173 height 11
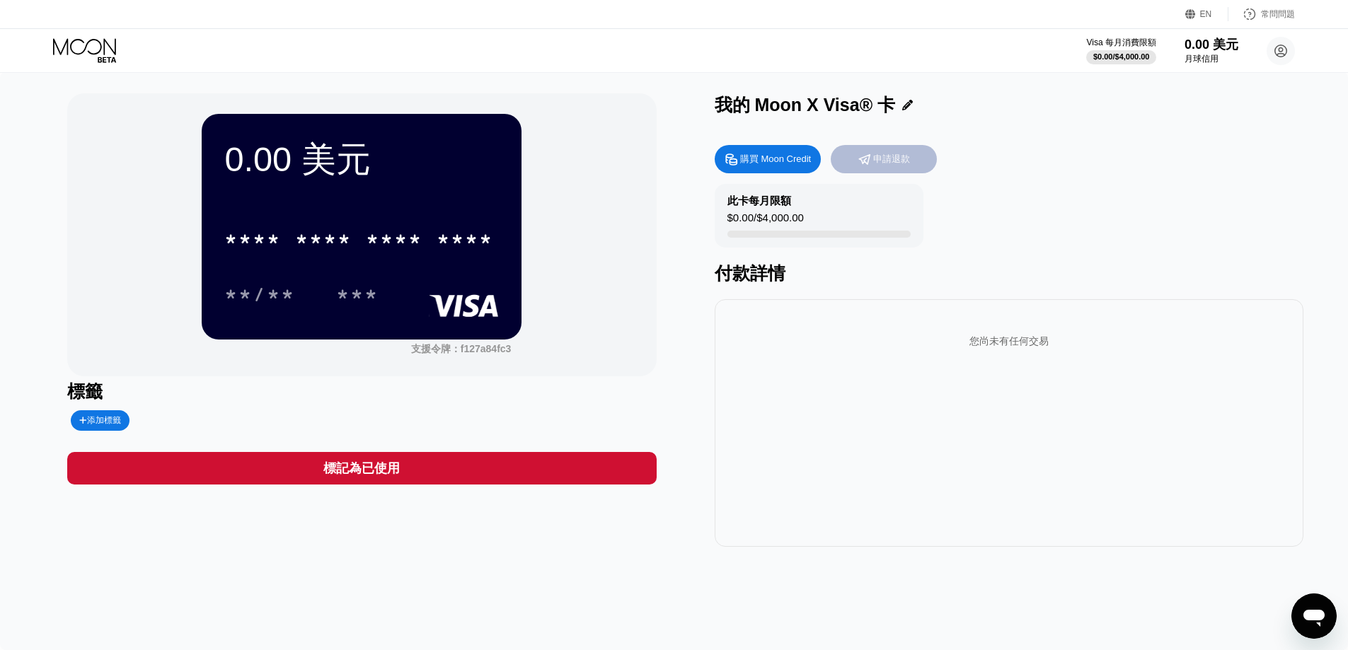
click at [892, 163] on font "申請退款" at bounding box center [891, 159] width 37 height 11
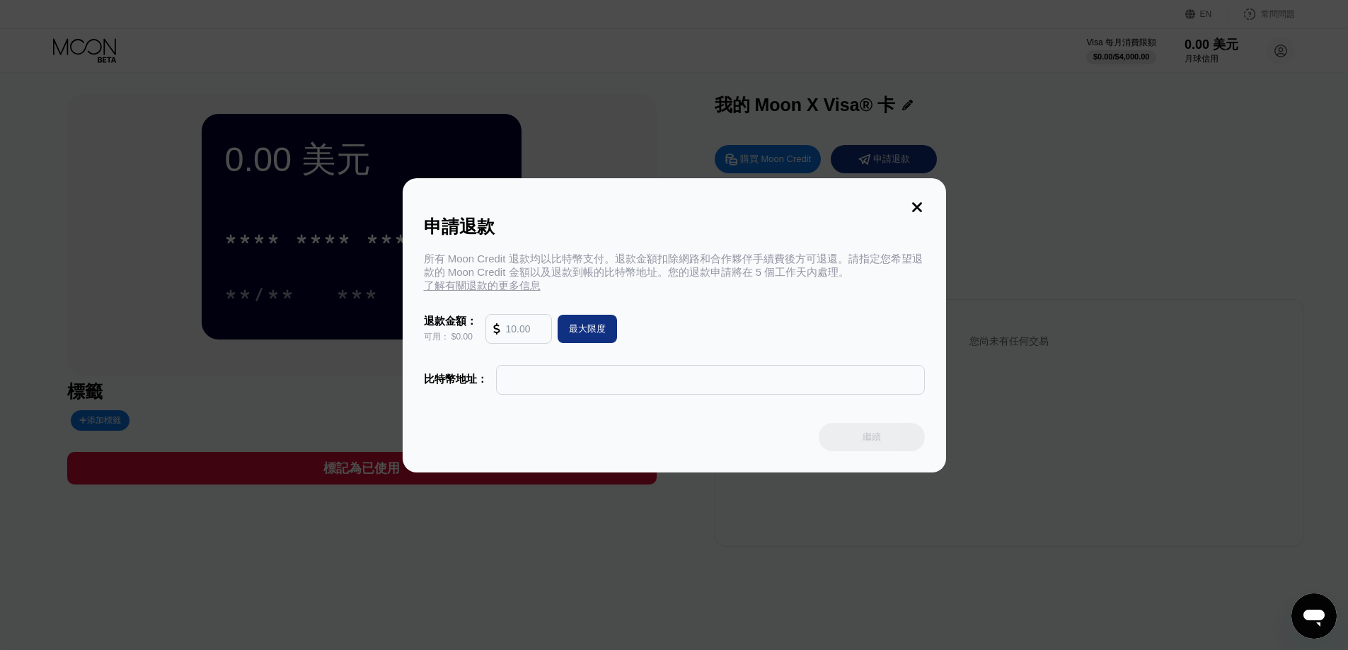
drag, startPoint x: 454, startPoint y: 251, endPoint x: 795, endPoint y: 264, distance: 342.0
click at [795, 264] on font "所有 Moon Credit 退款均以比特幣支付。退款金額扣除網路和合作夥伴手續費後方可退還。請指定您希望退款的 Moon Credit 金額以及退款到帳的比…" at bounding box center [673, 265] width 499 height 25
click at [916, 194] on div "申請退款 所有 Moon Credit 退款均以比特幣支付。退款金額扣除網路和合作夥伴手續費後方可退還。請指定您希望退款的 Moon Credit 金額以及退…" at bounding box center [674, 325] width 543 height 294
click at [919, 204] on icon at bounding box center [917, 207] width 10 height 10
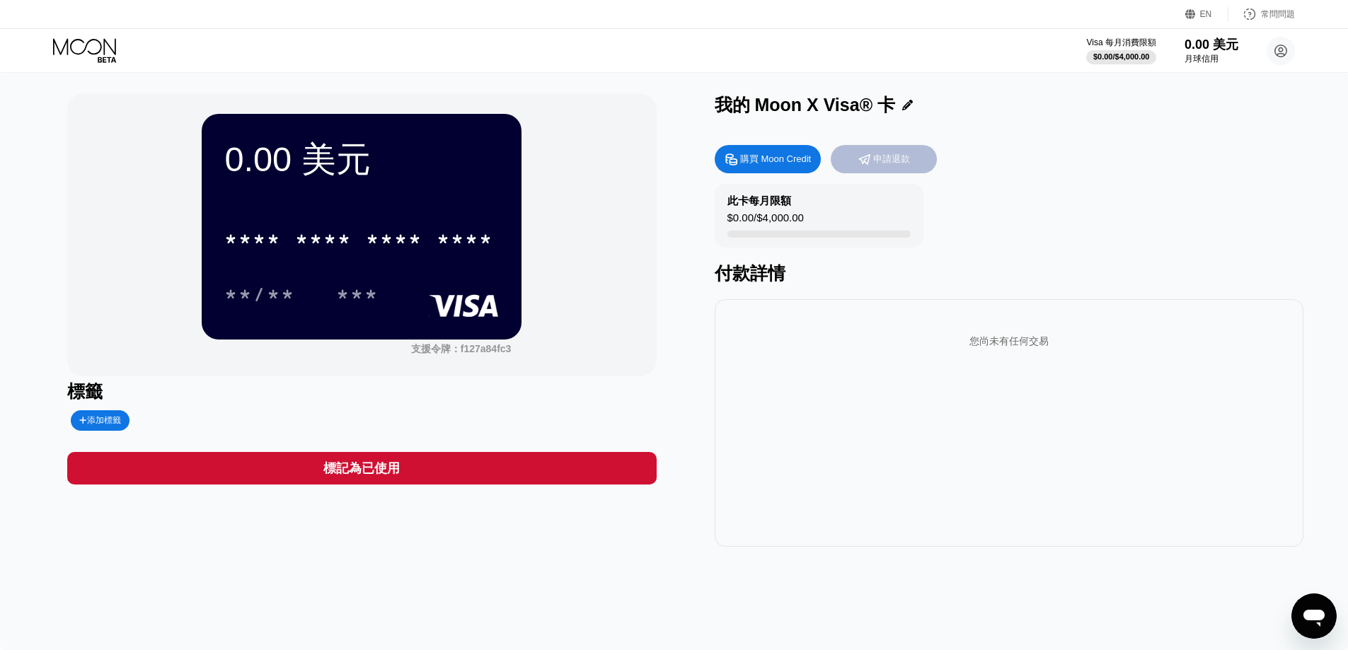
click at [879, 160] on font "申請退款" at bounding box center [891, 159] width 37 height 11
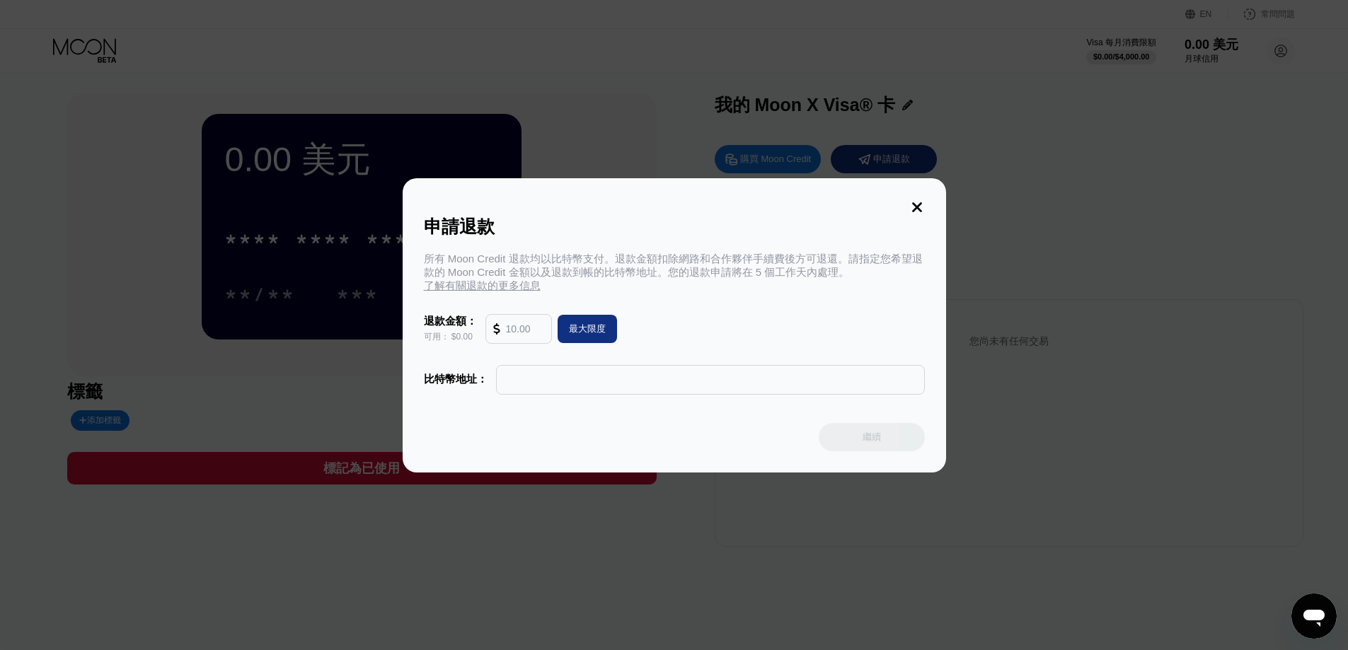
drag, startPoint x: 441, startPoint y: 265, endPoint x: 627, endPoint y: 284, distance: 187.1
click at [627, 284] on div "所有 Moon Credit 退款均以比特幣支付。退款金額扣除網路和合作夥伴手續費後方可退還。請指定您希望退款的 Moon Credit 金額以及退款到帳的比…" at bounding box center [674, 273] width 501 height 40
click at [701, 397] on div "申請退款 所有 Moon Credit 退款均以比特幣支付。退款金額扣除網路和合作夥伴手續費後方可退還。請指定您希望退款的 Moon Credit 金額以及退…" at bounding box center [674, 325] width 543 height 294
click at [688, 385] on input "text" at bounding box center [710, 380] width 413 height 28
click at [917, 197] on div "申請退款 所有 Moon Credit 退款均以比特幣支付。退款金額扣除網路和合作夥伴手續費後方可退還。請指定您希望退款的 Moon Credit 金額以及退…" at bounding box center [674, 325] width 543 height 294
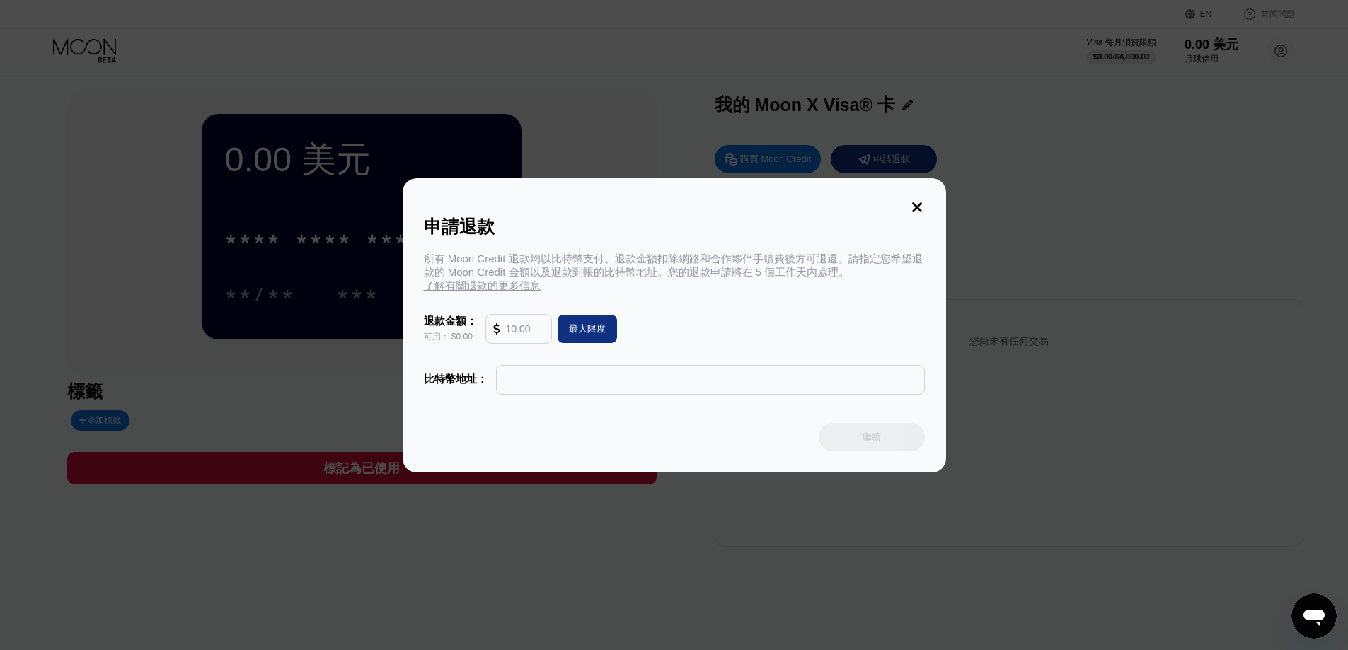
click at [909, 205] on icon at bounding box center [917, 208] width 16 height 16
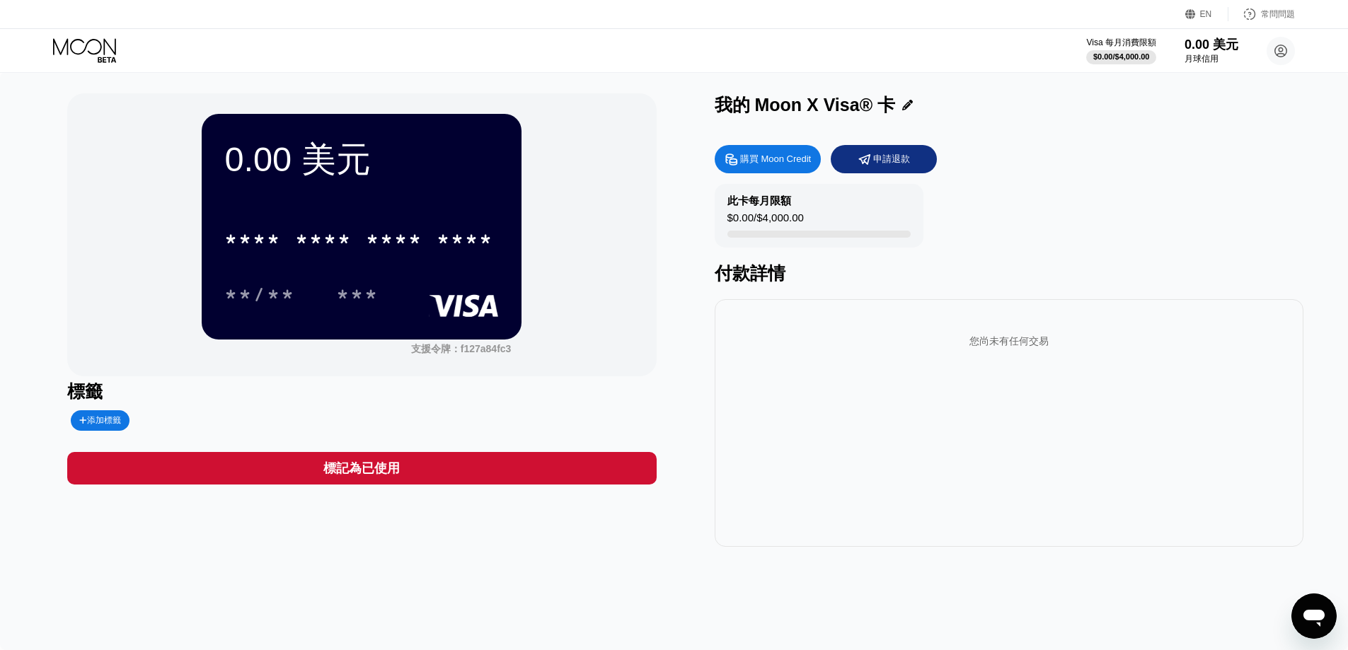
click at [83, 50] on icon at bounding box center [86, 50] width 66 height 25
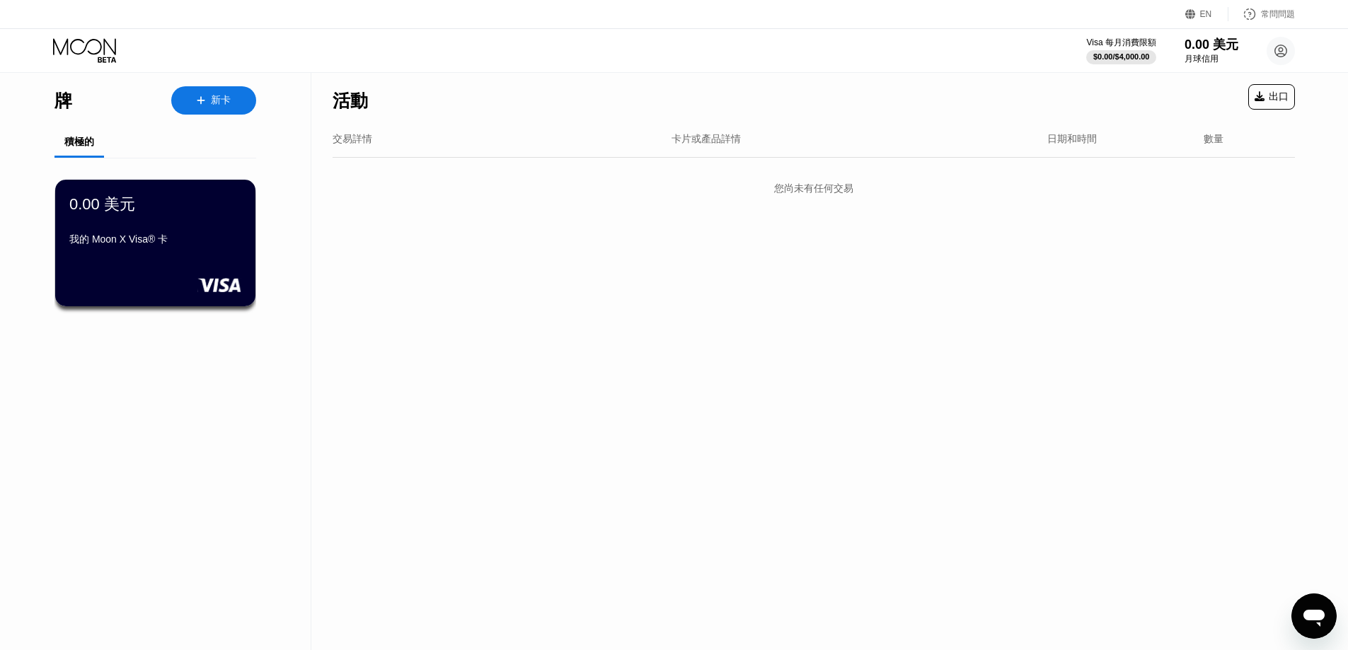
drag, startPoint x: 683, startPoint y: 91, endPoint x: 760, endPoint y: 53, distance: 85.8
click at [683, 92] on div "活動 出口" at bounding box center [814, 97] width 962 height 50
